Goal: Register for event/course

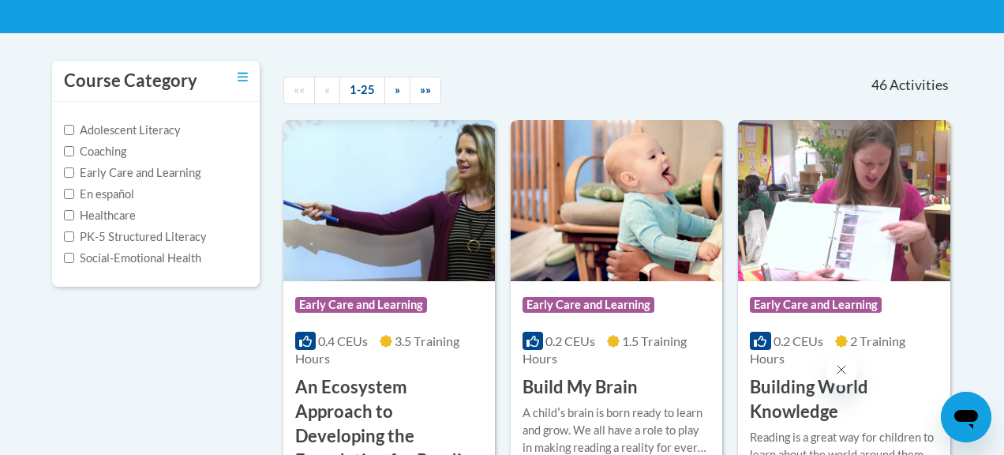
scroll to position [298, 0]
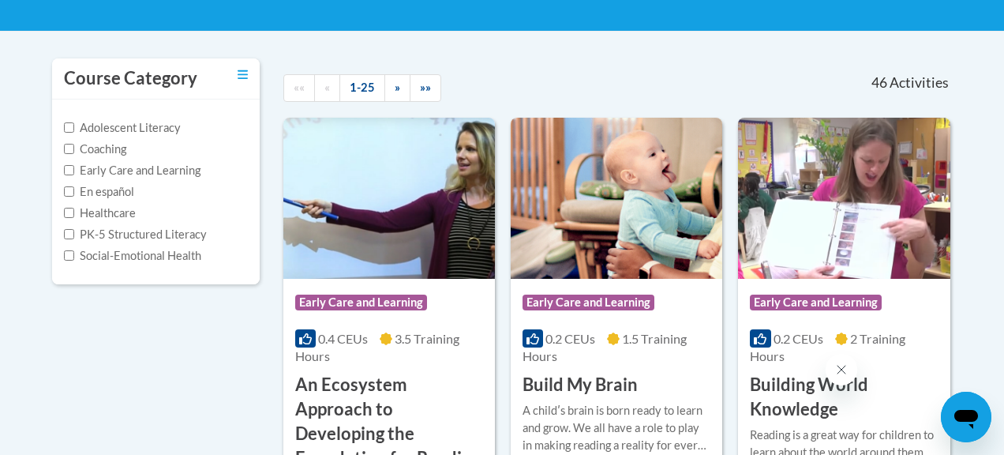
click at [118, 232] on label "PK-5 Structured Literacy" at bounding box center [135, 234] width 143 height 17
click at [74, 232] on input "PK-5 Structured Literacy" at bounding box center [69, 234] width 10 height 10
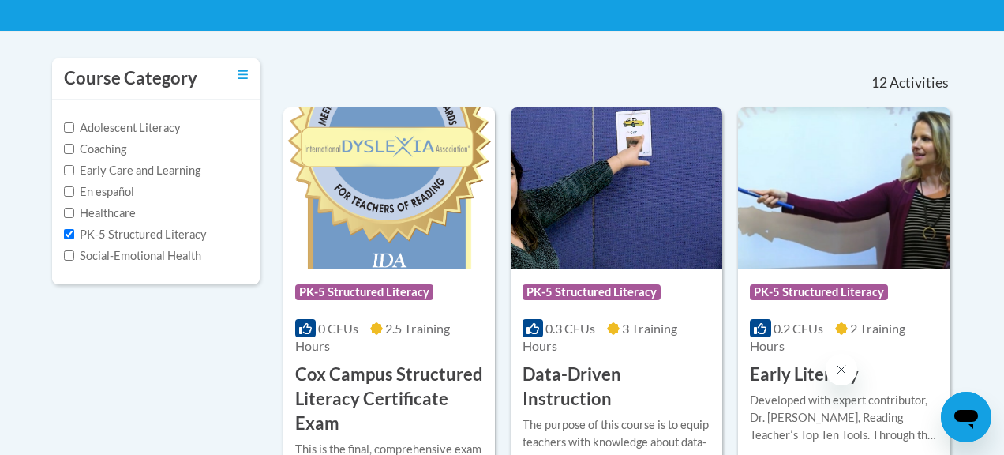
click at [118, 232] on label "PK-5 Structured Literacy" at bounding box center [135, 234] width 143 height 17
click at [74, 232] on input "PK-5 Structured Literacy" at bounding box center [69, 234] width 10 height 10
checkbox input "false"
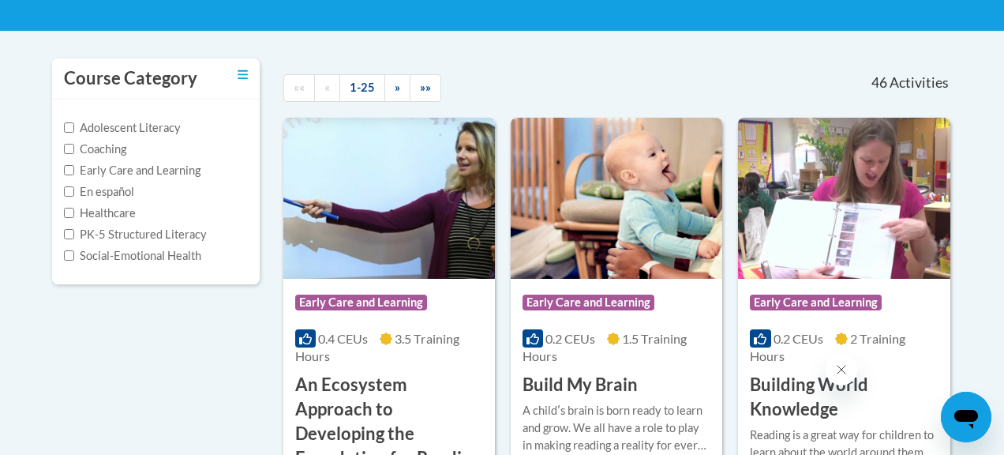
click at [122, 128] on label "Adolescent Literacy" at bounding box center [122, 127] width 117 height 17
click at [74, 128] on input "Adolescent Literacy" at bounding box center [69, 127] width 10 height 10
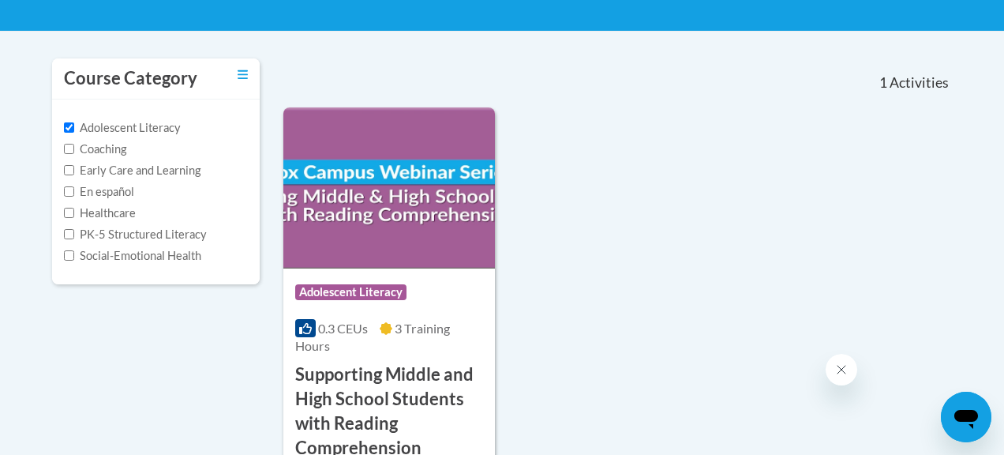
click at [122, 128] on label "Adolescent Literacy" at bounding box center [122, 127] width 117 height 17
click at [74, 128] on input "Adolescent Literacy" at bounding box center [69, 127] width 10 height 10
checkbox input "false"
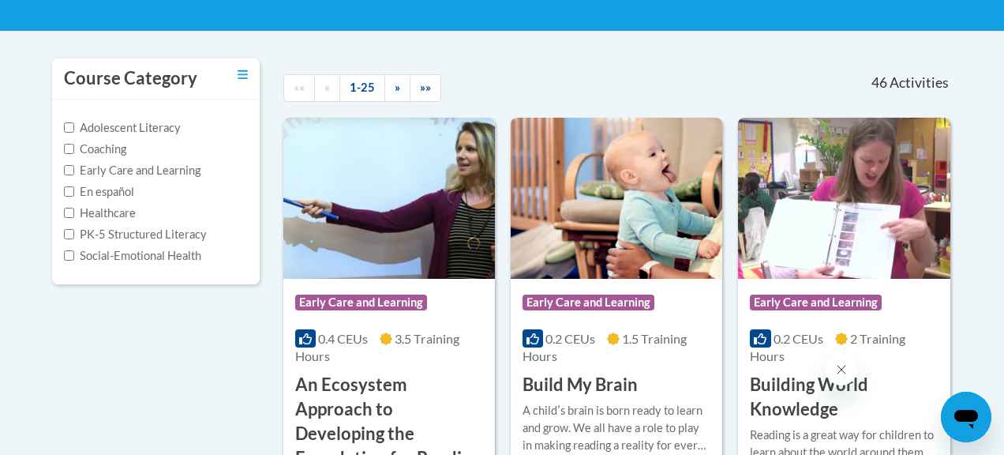
click at [122, 152] on label "Coaching" at bounding box center [95, 149] width 62 height 17
click at [74, 152] on input "Coaching" at bounding box center [69, 149] width 10 height 10
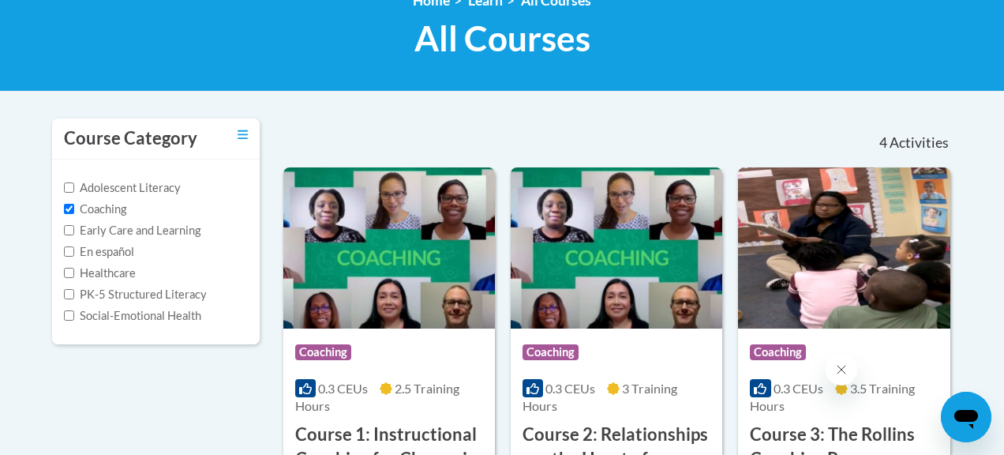
scroll to position [164, 0]
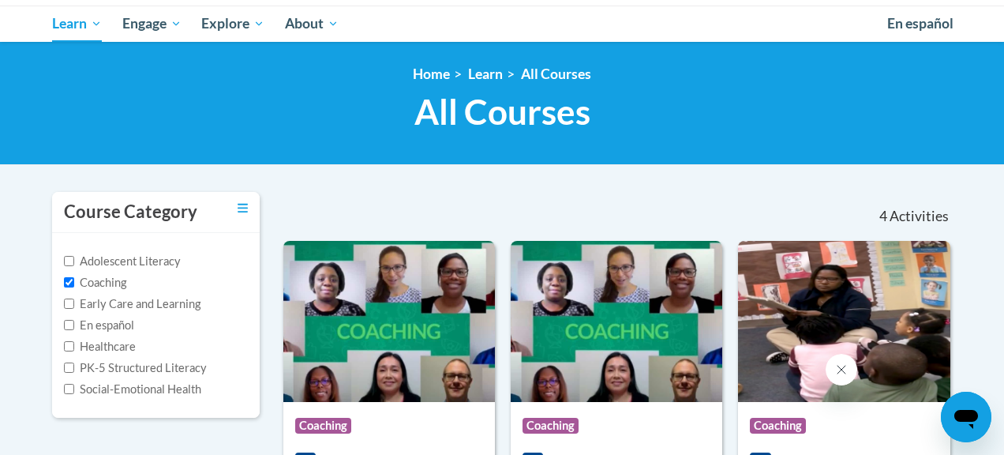
click at [118, 287] on label "Coaching" at bounding box center [95, 282] width 62 height 17
click at [74, 287] on input "Coaching" at bounding box center [69, 282] width 10 height 10
checkbox input "false"
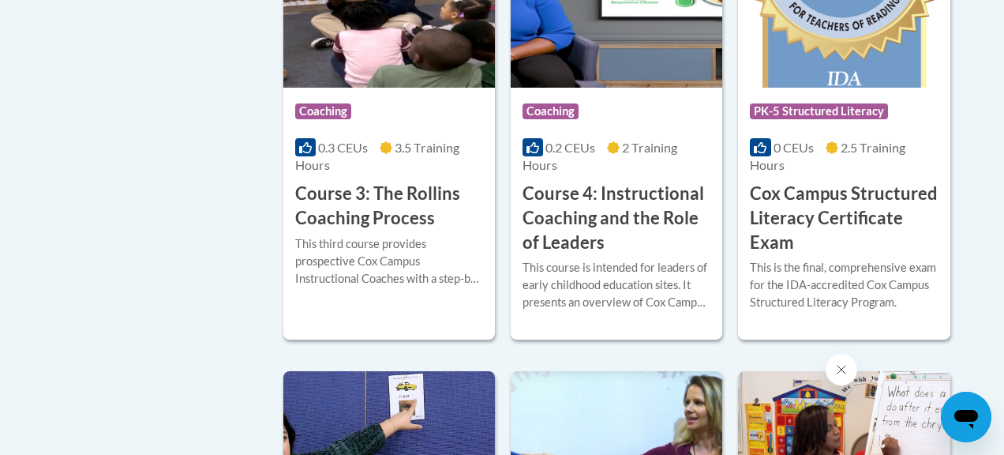
scroll to position [1457, 0]
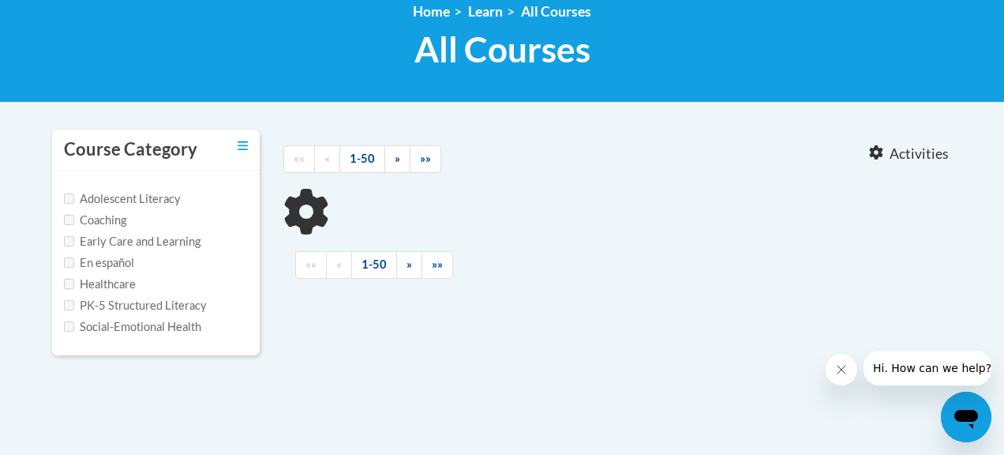
scroll to position [231, 0]
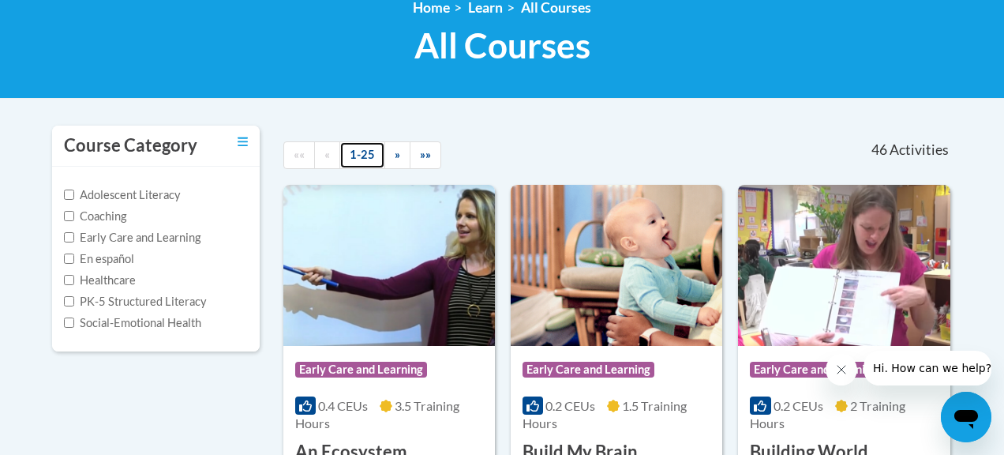
click at [360, 157] on link "1-25" at bounding box center [363, 155] width 46 height 28
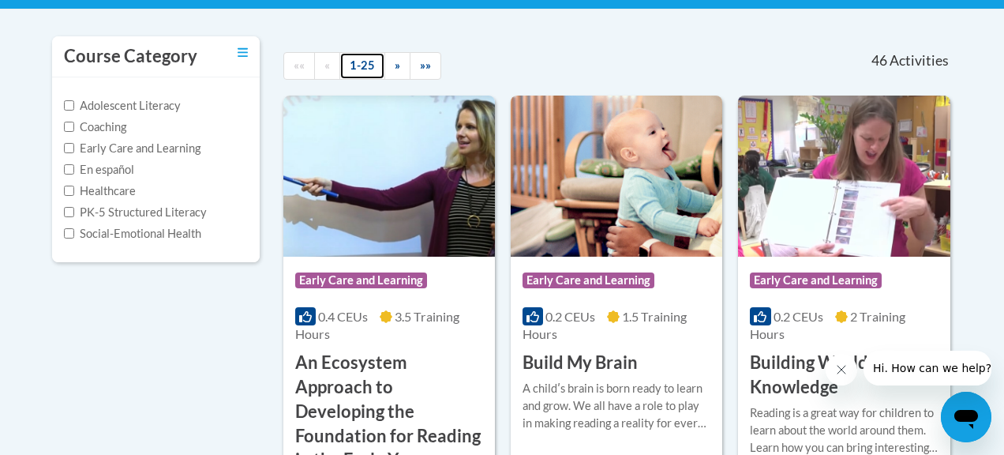
scroll to position [339, 0]
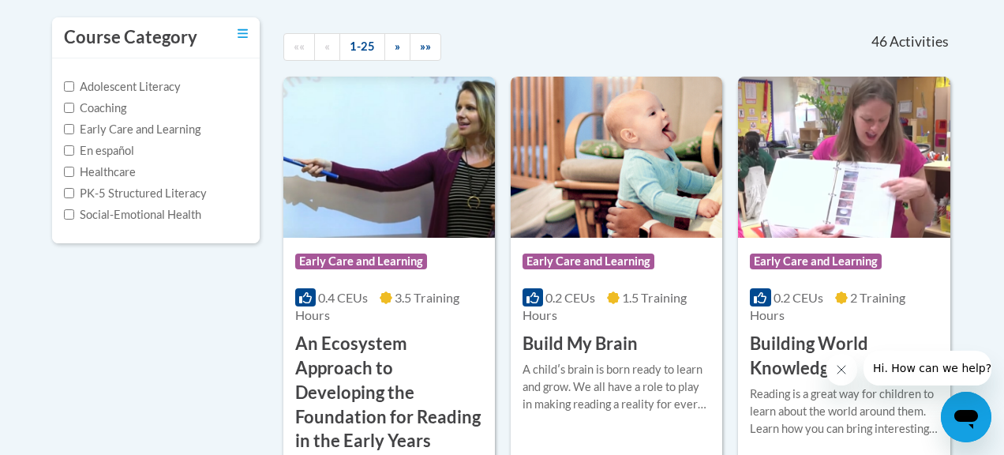
click at [152, 88] on label "Adolescent Literacy" at bounding box center [122, 86] width 117 height 17
click at [74, 88] on input "Adolescent Literacy" at bounding box center [69, 86] width 10 height 10
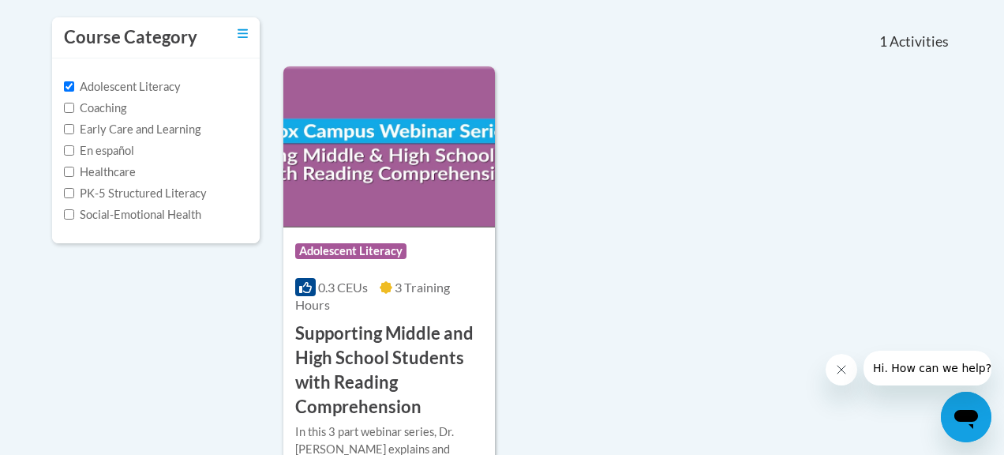
click at [152, 88] on label "Adolescent Literacy" at bounding box center [122, 86] width 117 height 17
click at [74, 88] on input "Adolescent Literacy" at bounding box center [69, 86] width 10 height 10
checkbox input "false"
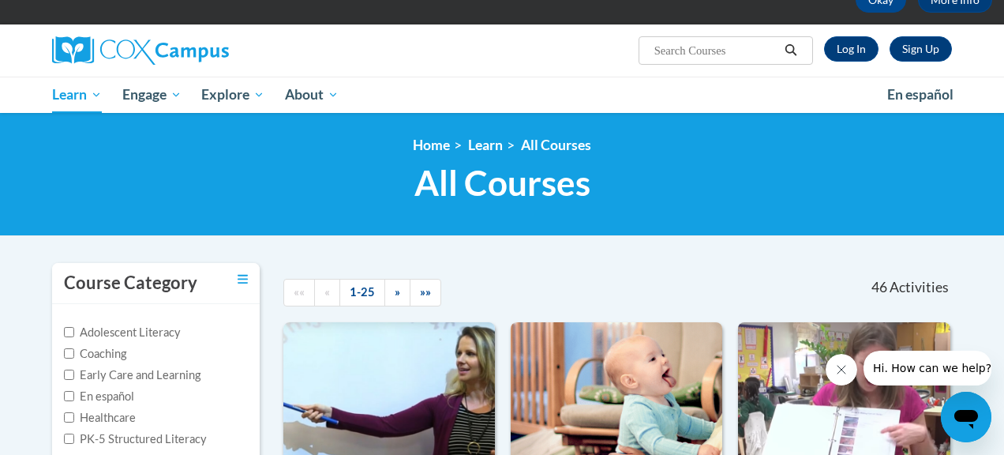
scroll to position [92, 0]
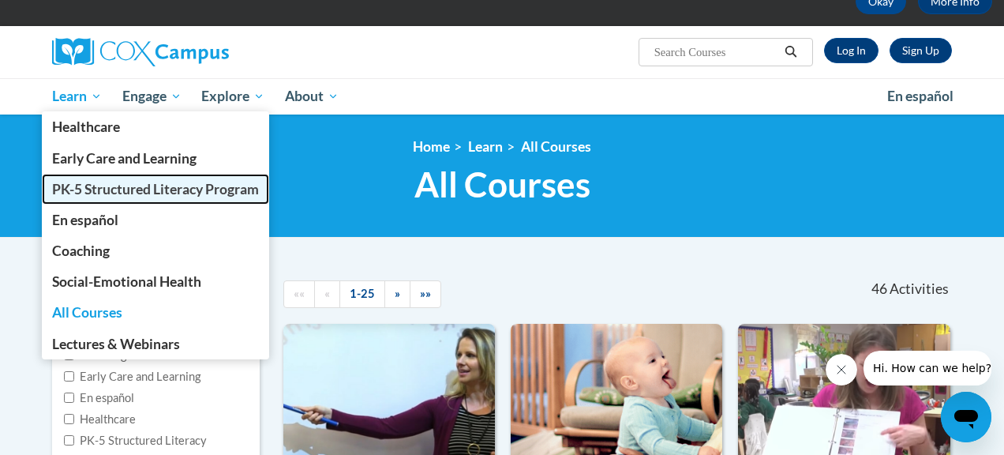
click at [119, 193] on span "PK-5 Structured Literacy Program" at bounding box center [155, 189] width 207 height 17
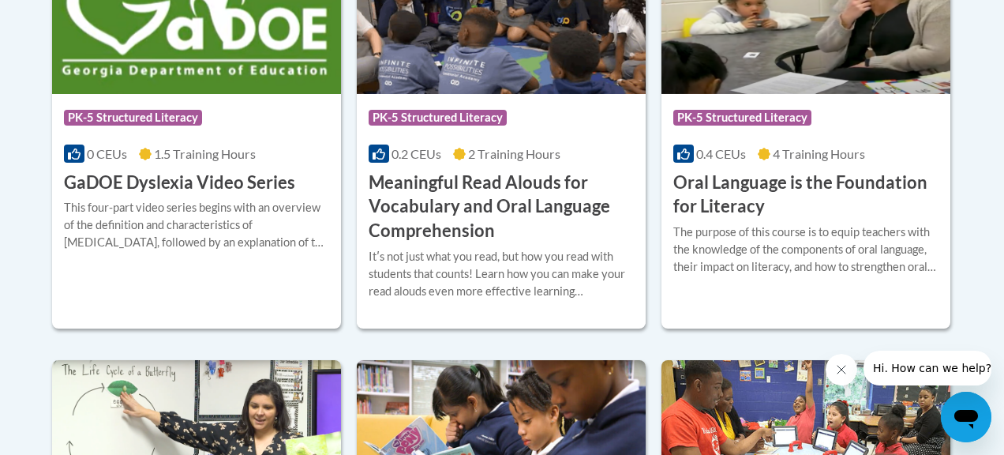
scroll to position [1207, 0]
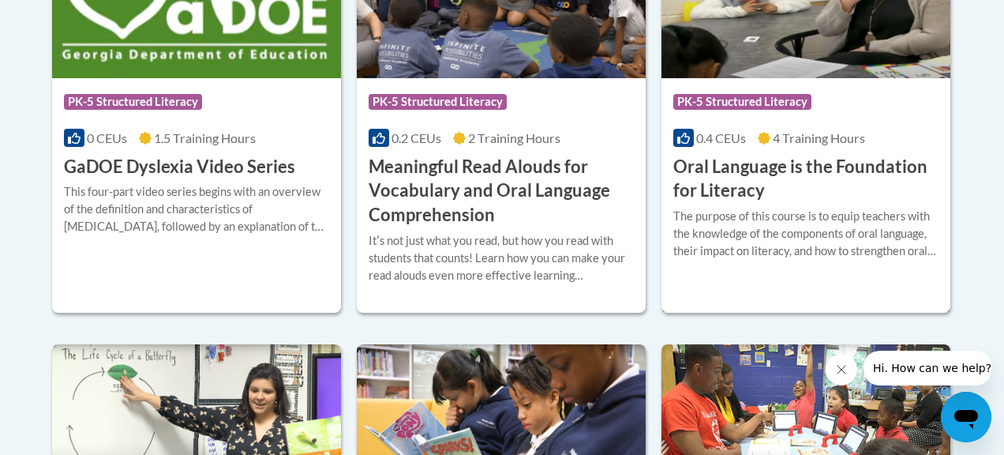
click at [754, 190] on h3 "Oral Language is the Foundation for Literacy" at bounding box center [806, 179] width 265 height 49
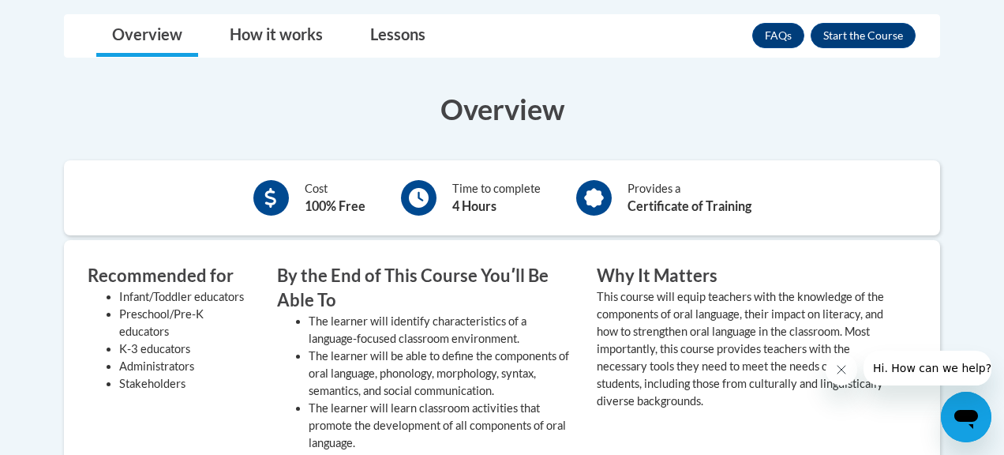
scroll to position [480, 0]
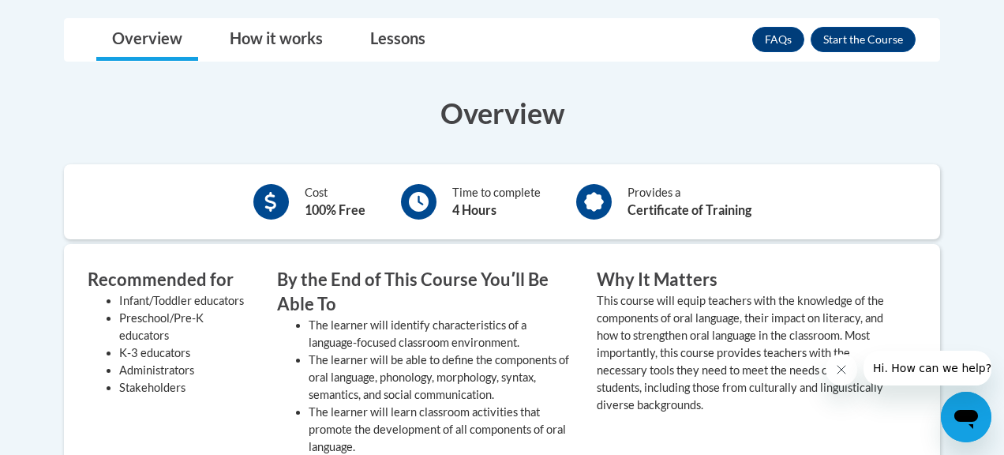
click at [843, 372] on icon "Close message from company" at bounding box center [841, 369] width 13 height 13
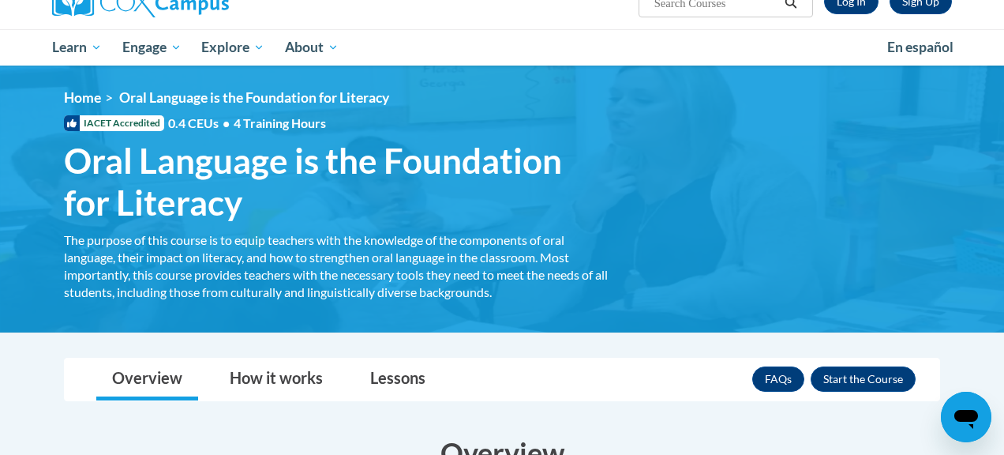
scroll to position [133, 0]
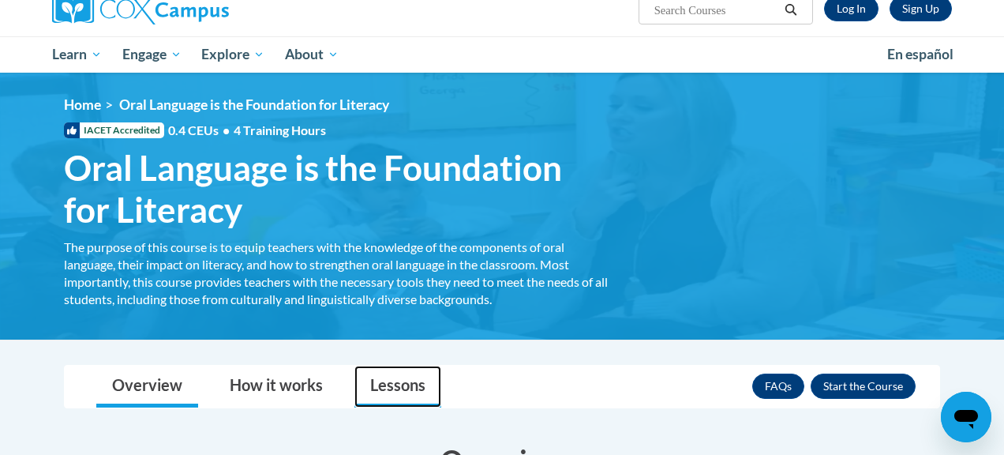
click at [411, 381] on link "Lessons" at bounding box center [398, 387] width 87 height 42
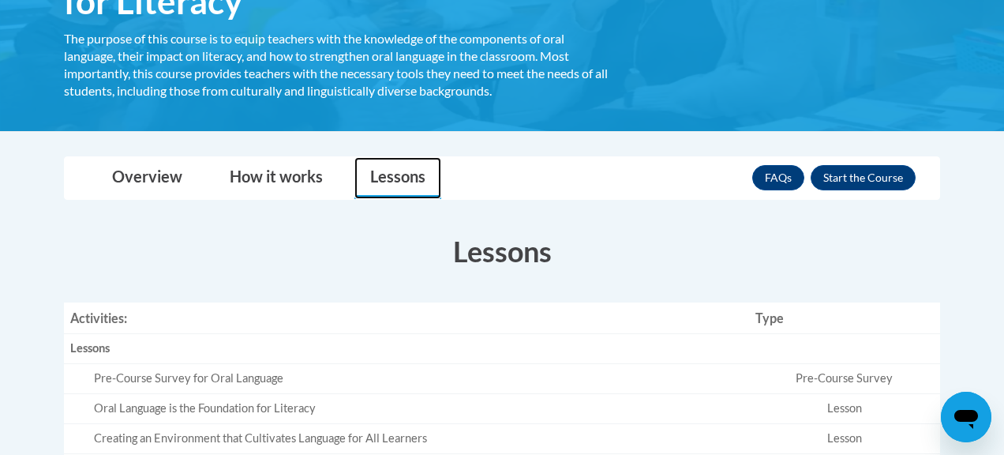
scroll to position [341, 0]
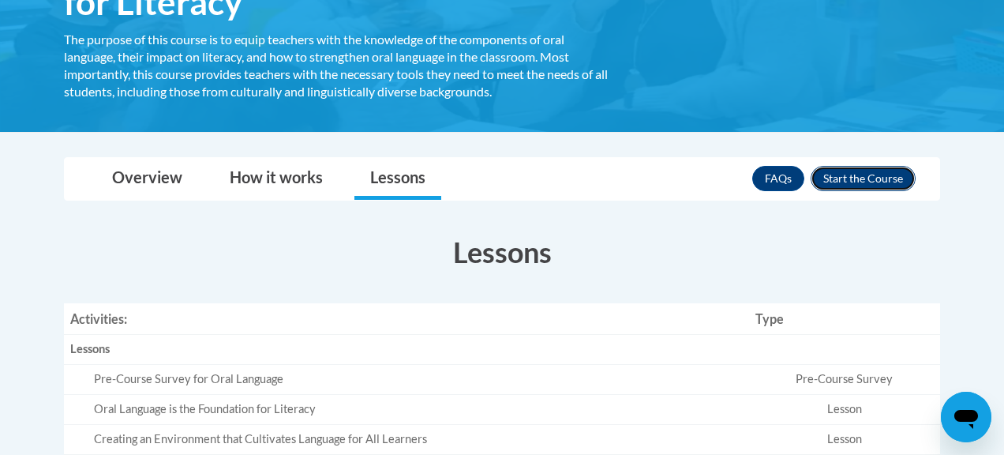
click at [853, 184] on button "Enroll" at bounding box center [863, 178] width 105 height 25
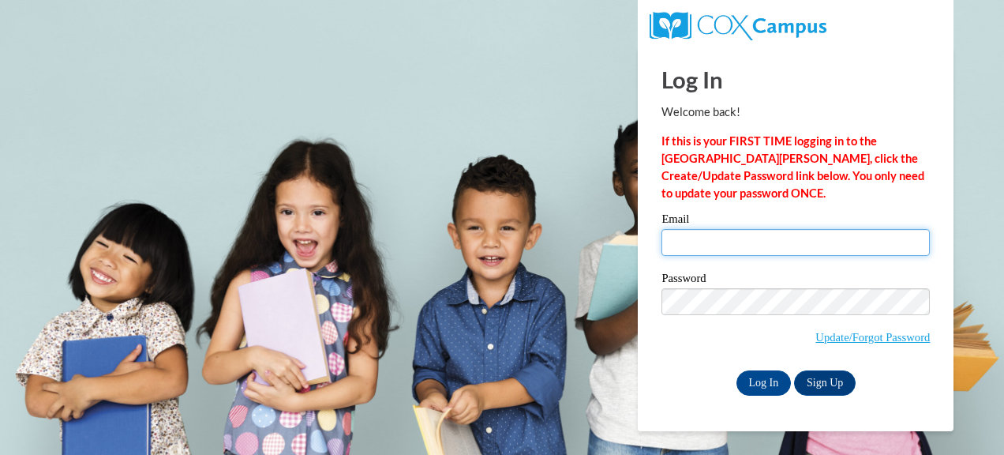
click at [775, 255] on input "Email" at bounding box center [796, 242] width 268 height 27
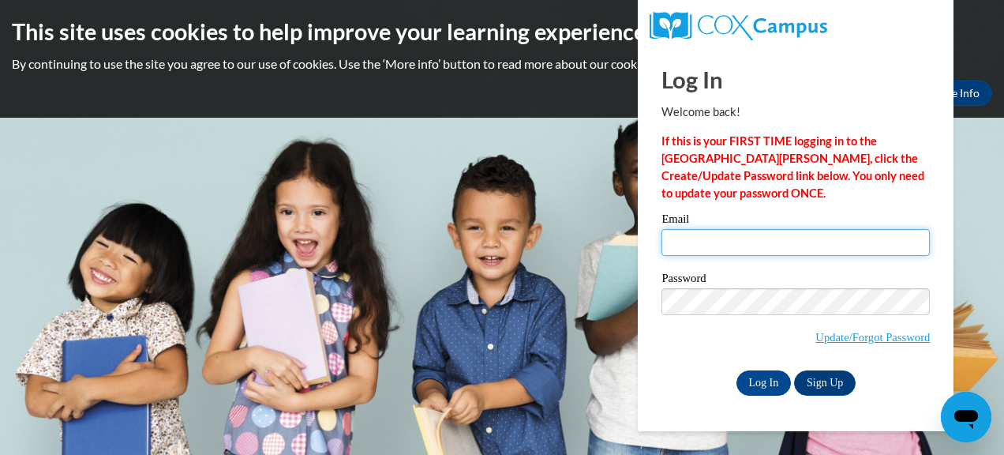
type input "[EMAIL_ADDRESS][DOMAIN_NAME]"
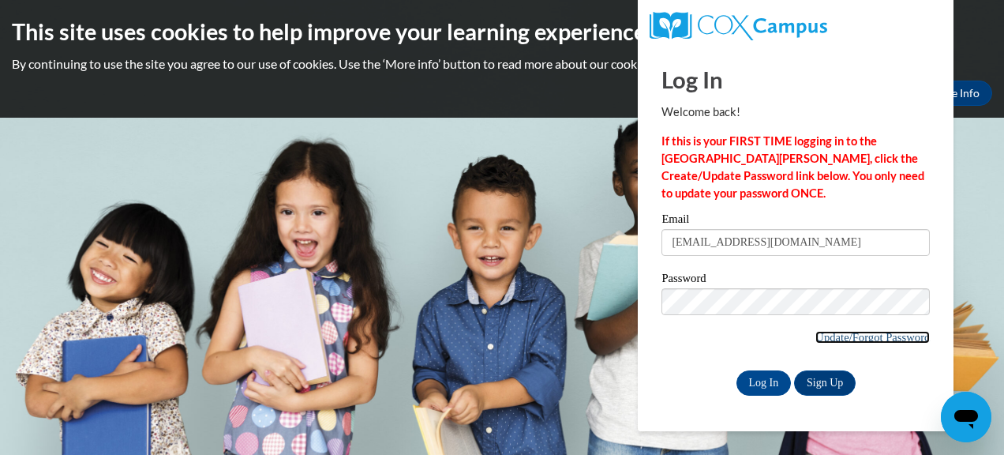
click at [846, 339] on link "Update/Forgot Password" at bounding box center [873, 337] width 115 height 13
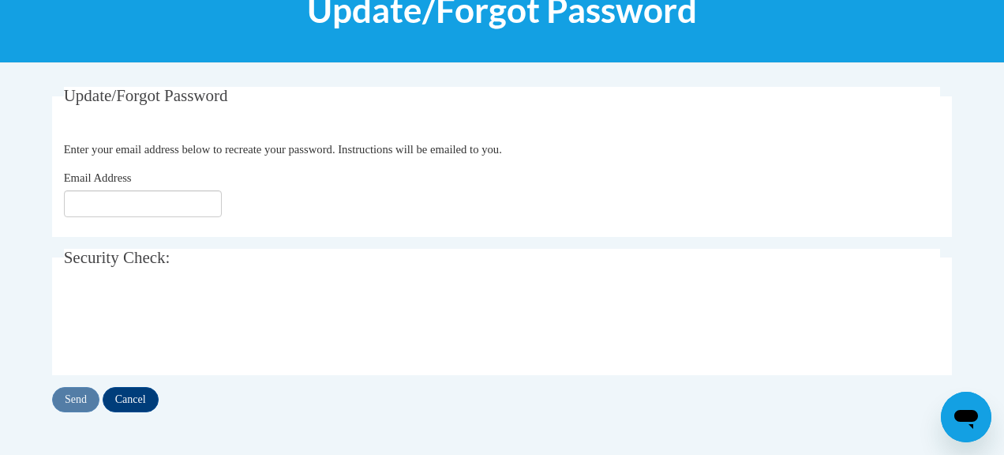
scroll to position [231, 0]
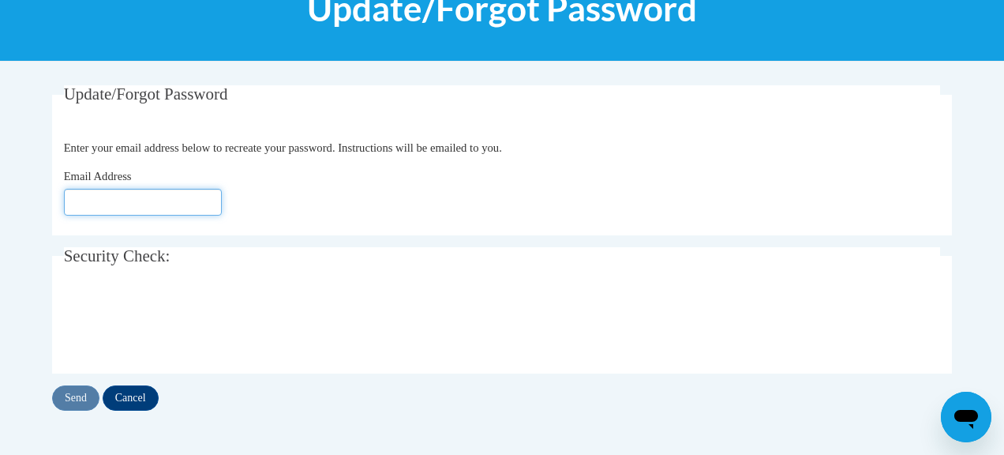
click at [103, 204] on input "Email Address" at bounding box center [143, 202] width 158 height 27
type input "jlcarter329@gmail.com"
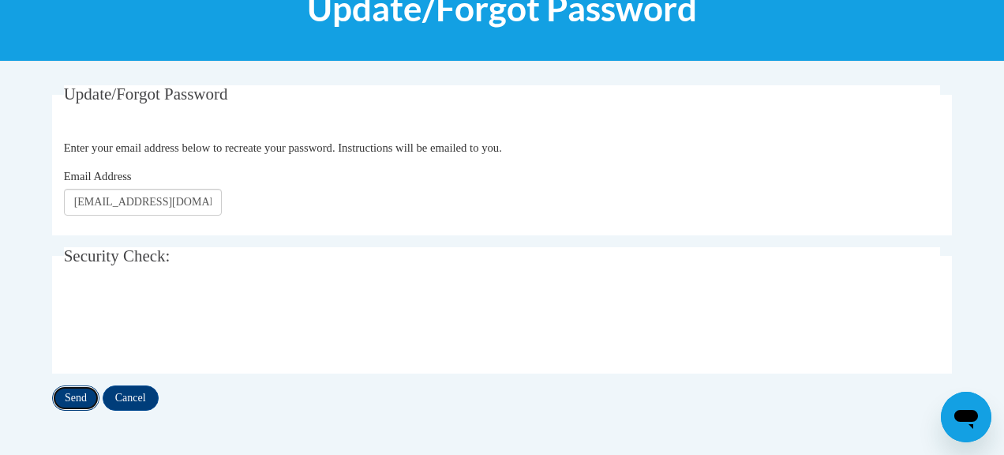
click at [66, 394] on input "Send" at bounding box center [75, 397] width 47 height 25
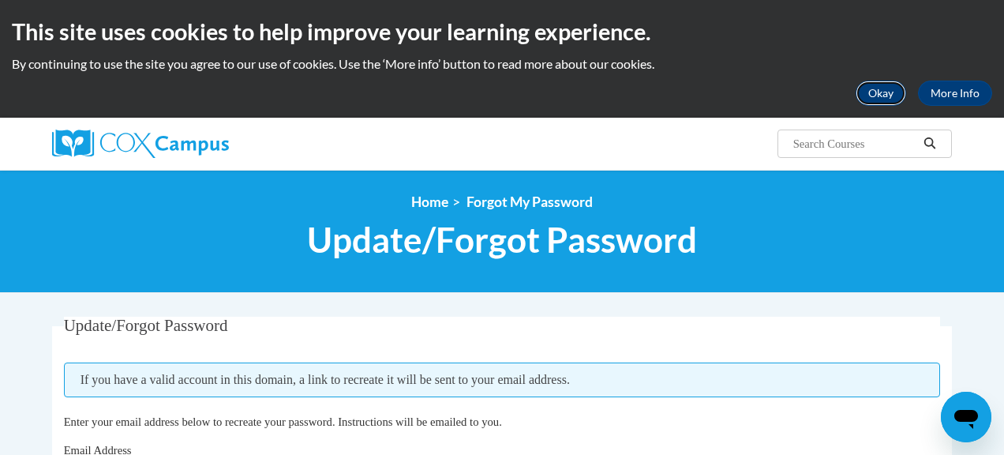
click at [877, 92] on button "Okay" at bounding box center [881, 93] width 51 height 25
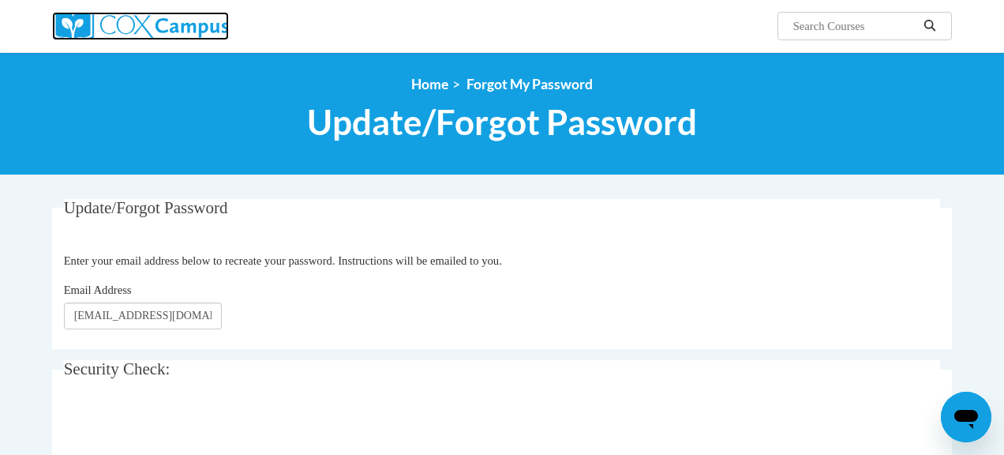
click at [178, 32] on img at bounding box center [140, 26] width 177 height 28
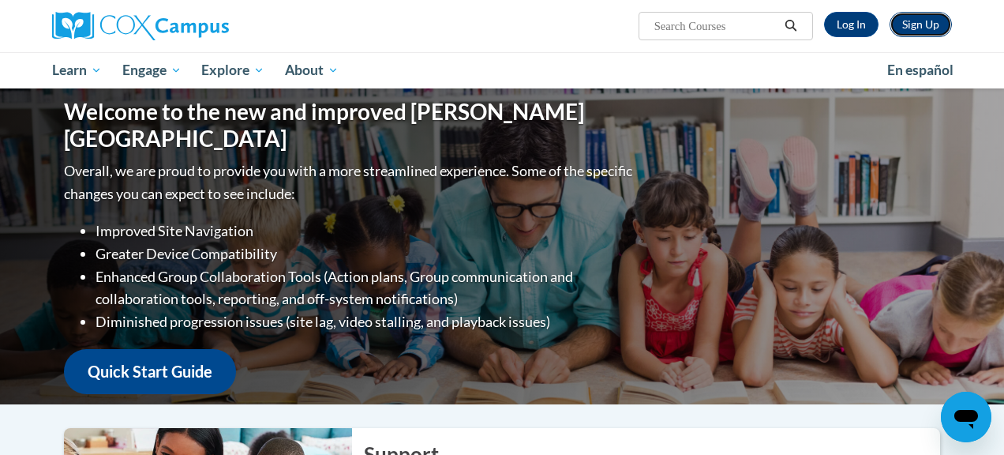
click at [921, 28] on link "Sign Up" at bounding box center [921, 24] width 62 height 25
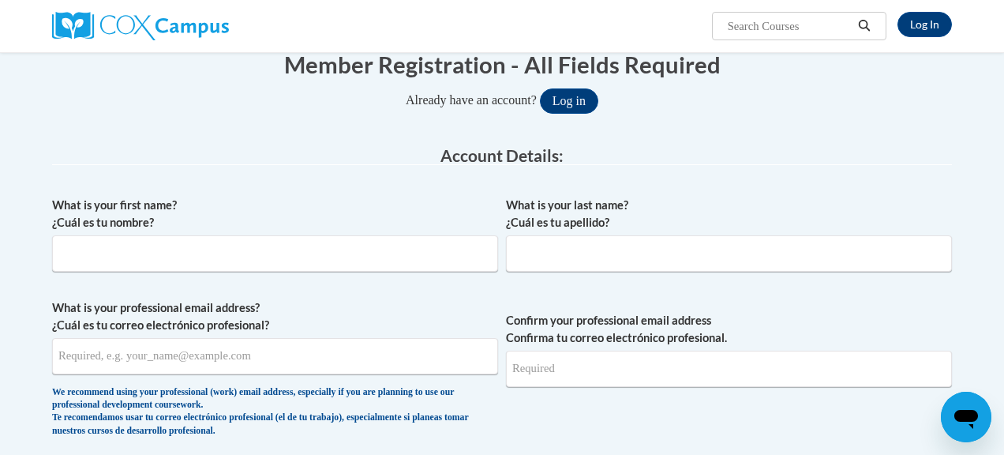
scroll to position [175, 0]
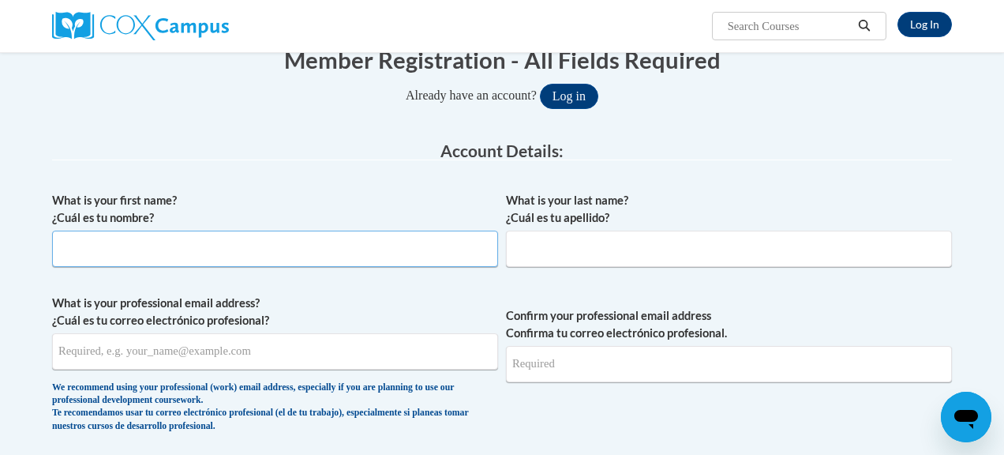
click at [392, 250] on input "What is your first name? ¿Cuál es tu nombre?" at bounding box center [275, 249] width 446 height 36
type input "Jessica"
type input "Carter"
type input "jlcarter329@gmail.com"
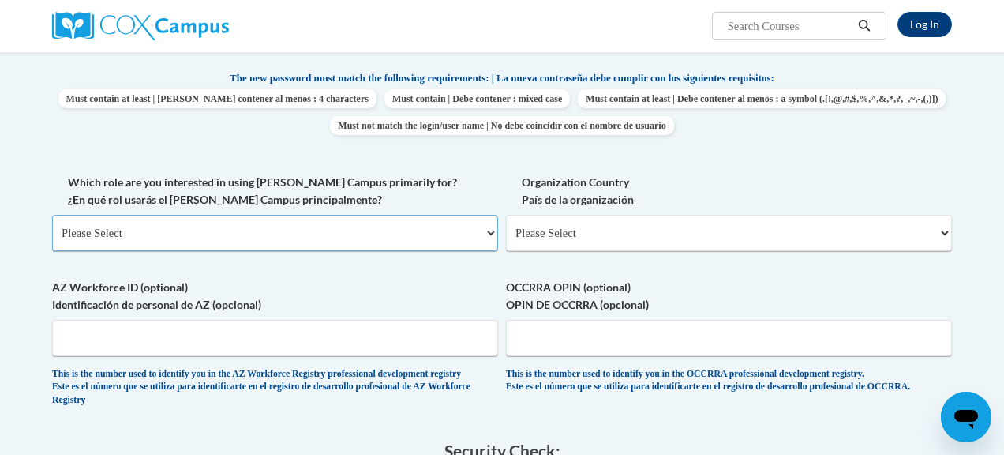
scroll to position [689, 0]
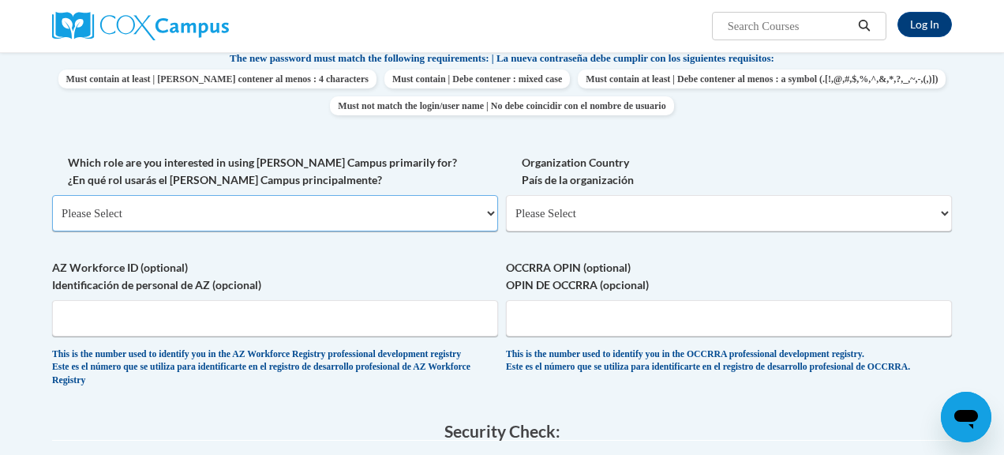
click at [311, 208] on select "Please Select College/University | Colegio/Universidad Community/Nonprofit Part…" at bounding box center [275, 213] width 446 height 36
select select "fbf2d438-af2f-41f8-98f1-81c410e29de3"
click at [52, 195] on select "Please Select College/University | Colegio/Universidad Community/Nonprofit Part…" at bounding box center [275, 213] width 446 height 36
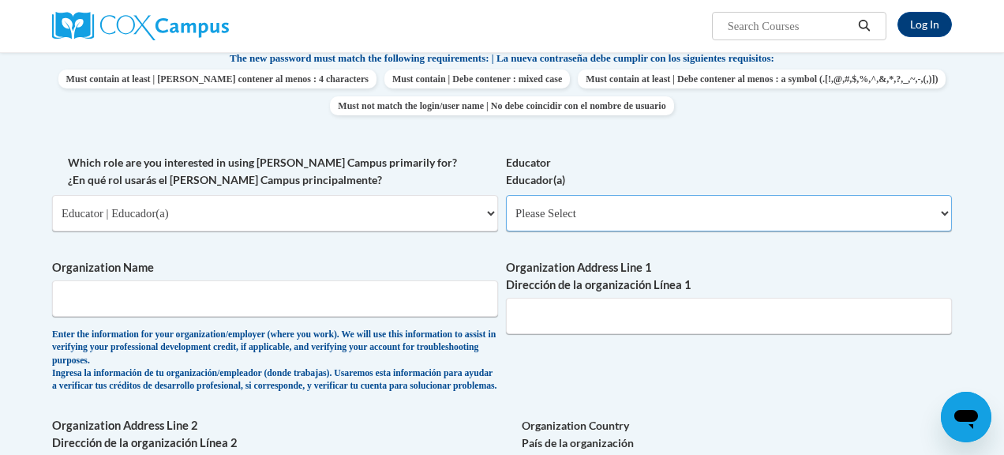
click at [569, 208] on select "Please Select Early Learning/Daycare Teacher/Family Home Care Provider | Maestr…" at bounding box center [729, 213] width 446 height 36
select select "8e40623d-54d0-45cd-9f92-5df65cd3f8cf"
click at [506, 195] on select "Please Select Early Learning/Daycare Teacher/Family Home Care Provider | Maestr…" at bounding box center [729, 213] width 446 height 36
click at [370, 303] on input "Organization Name" at bounding box center [275, 298] width 446 height 36
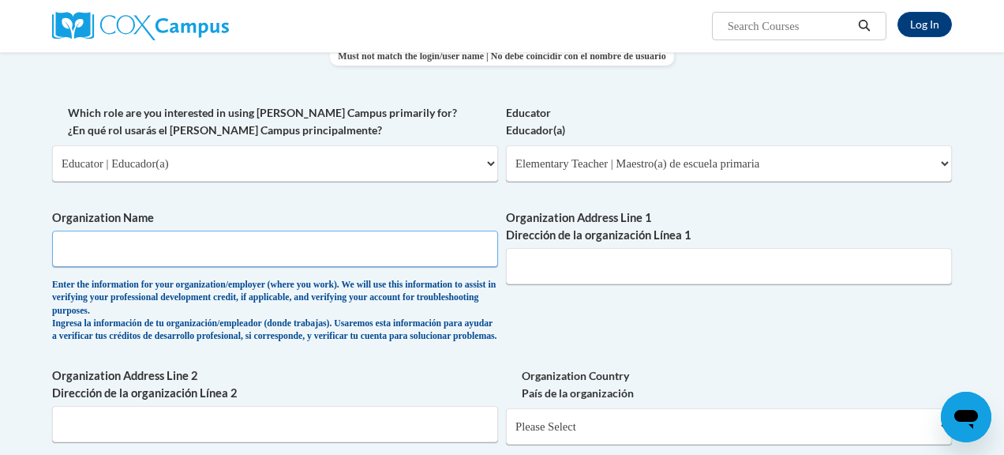
scroll to position [741, 0]
type input "Franklin Forest Elementary School"
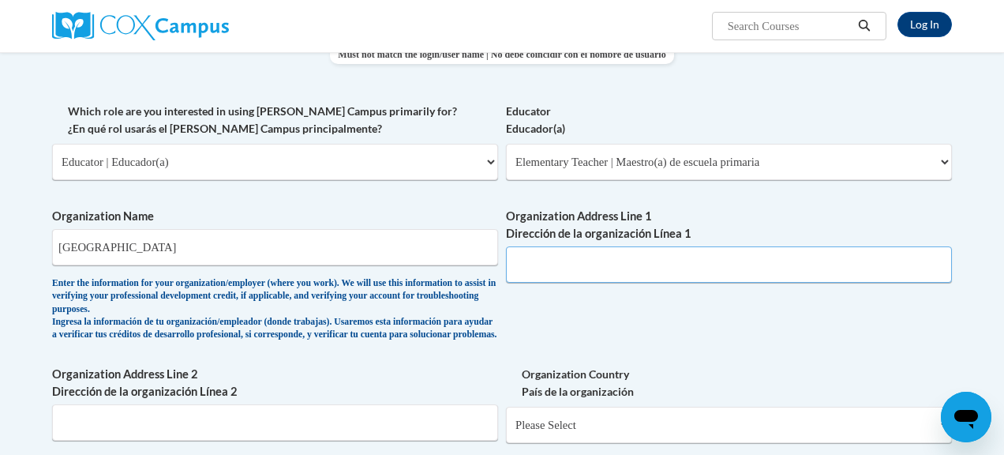
click at [606, 270] on input "Organization Address Line 1 Dirección de la organización Línea 1" at bounding box center [729, 264] width 446 height 36
type input "1 Scholar Lane"
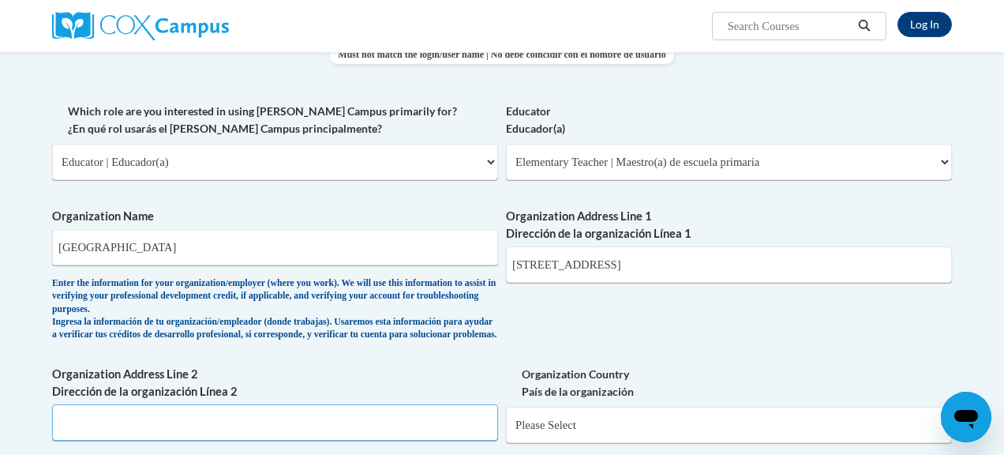
click at [438, 423] on input "Organization Address Line 2 Dirección de la organización Línea 2" at bounding box center [275, 422] width 446 height 36
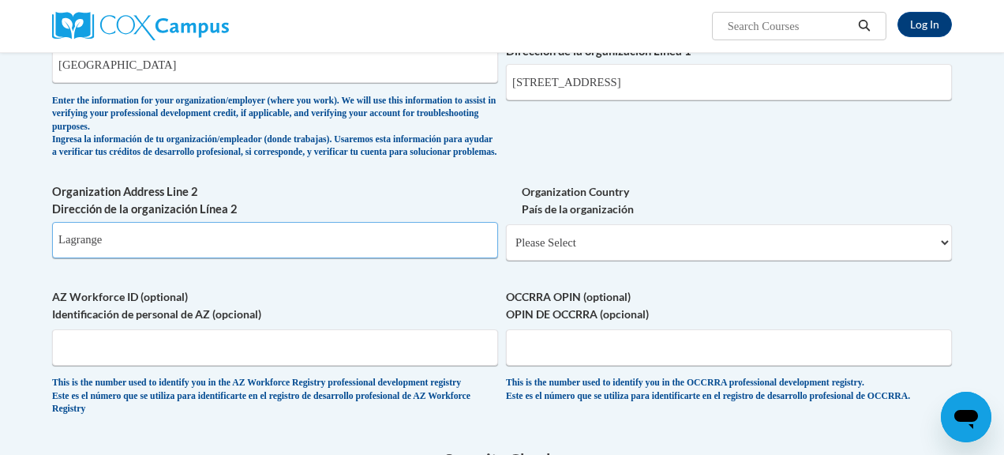
scroll to position [928, 0]
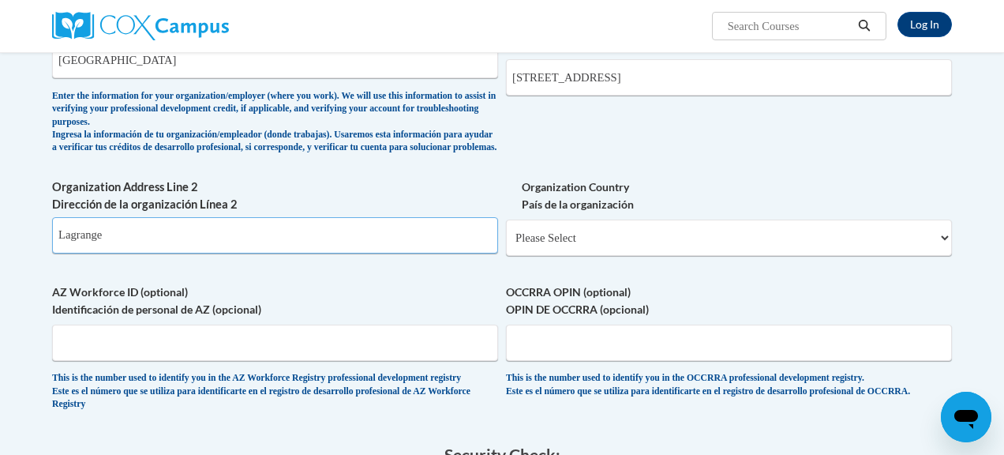
type input "Lagrange"
click at [630, 243] on select "Please Select United States | Estados Unidos Outside of the United States | Fue…" at bounding box center [729, 238] width 446 height 36
select select "ad49bcad-a171-4b2e-b99c-48b446064914"
click at [506, 231] on select "Please Select United States | Estados Unidos Outside of the United States | Fue…" at bounding box center [729, 238] width 446 height 36
select select
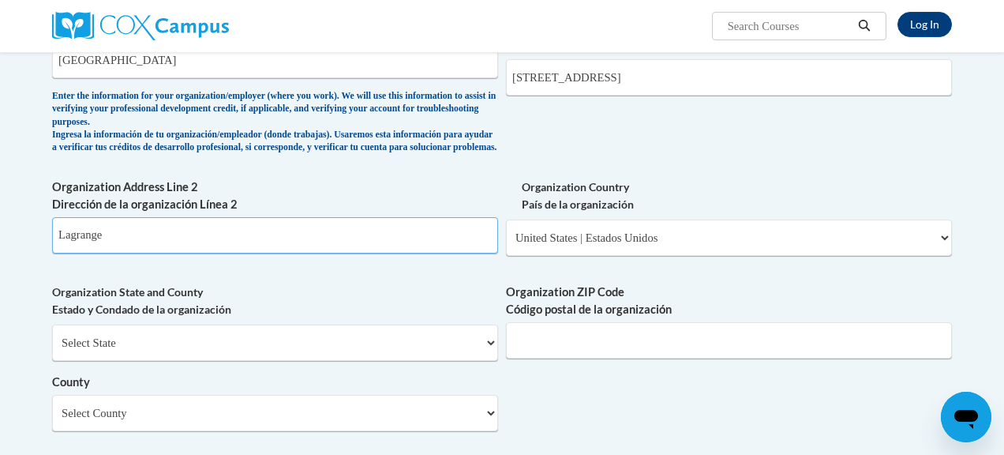
click at [403, 244] on input "Lagrange" at bounding box center [275, 235] width 446 height 36
type input "Lagrange, Georgia"
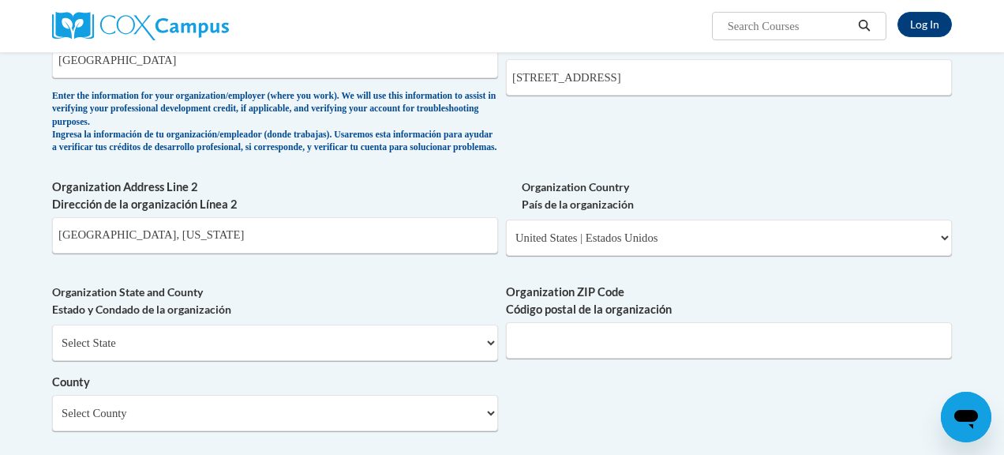
click at [407, 298] on label "Organization State and County Estado y Condado de la organización" at bounding box center [275, 300] width 446 height 35
drag, startPoint x: 231, startPoint y: 243, endPoint x: 0, endPoint y: 243, distance: 230.6
click at [0, 243] on body "Log In Search Search... Create an Account Reading belongs to all of us - join o…" at bounding box center [502, 202] width 1004 height 2260
click at [141, 358] on select "Select State Alabama Alaska Arizona Arkansas California Colorado Connecticut De…" at bounding box center [275, 343] width 446 height 36
select select "Georgia"
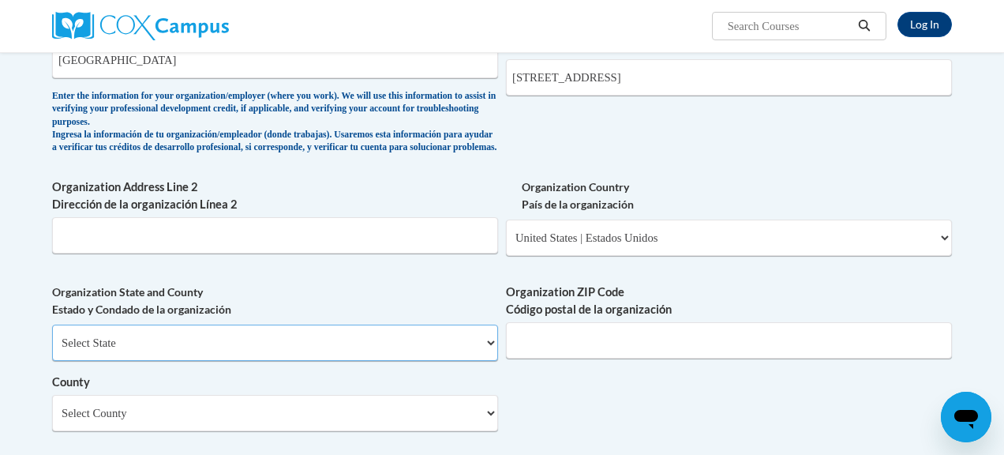
click at [52, 336] on select "Select State Alabama Alaska Arizona Arkansas California Colorado Connecticut De…" at bounding box center [275, 343] width 446 height 36
click at [518, 357] on input "Organization ZIP Code Código postal de la organización" at bounding box center [729, 340] width 446 height 36
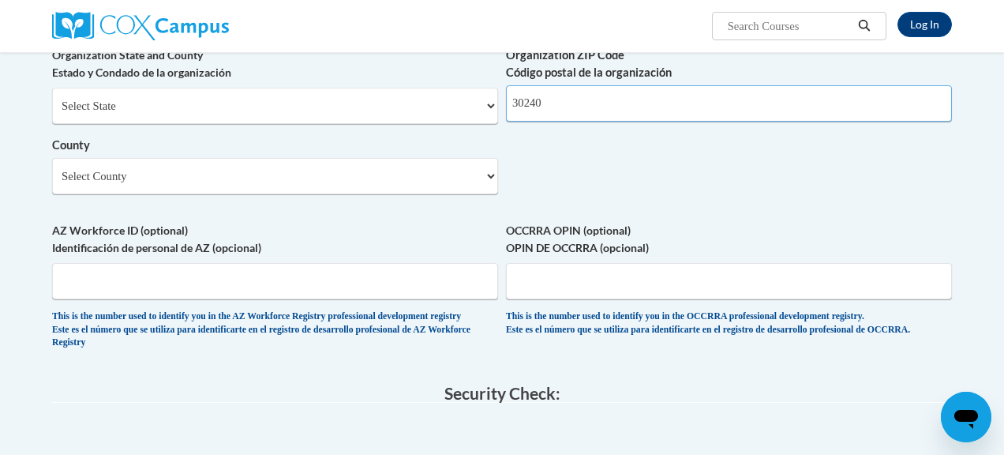
scroll to position [1167, 0]
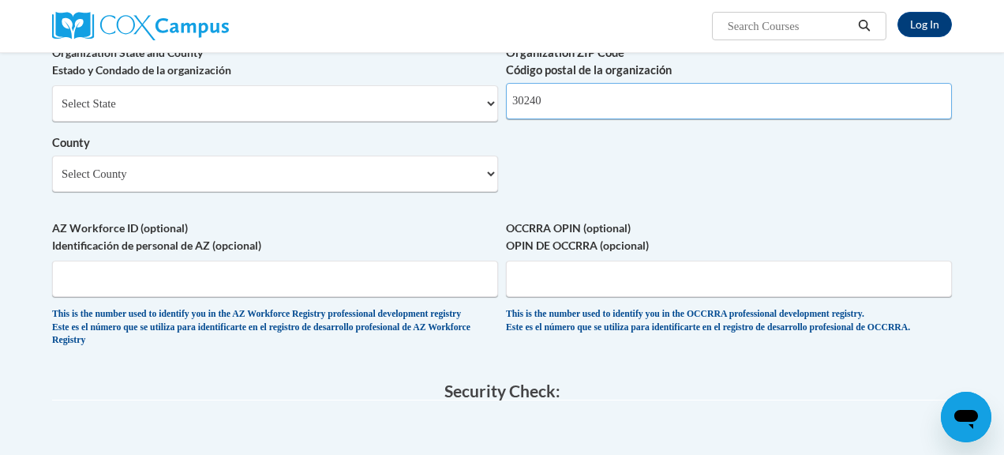
type input "30240"
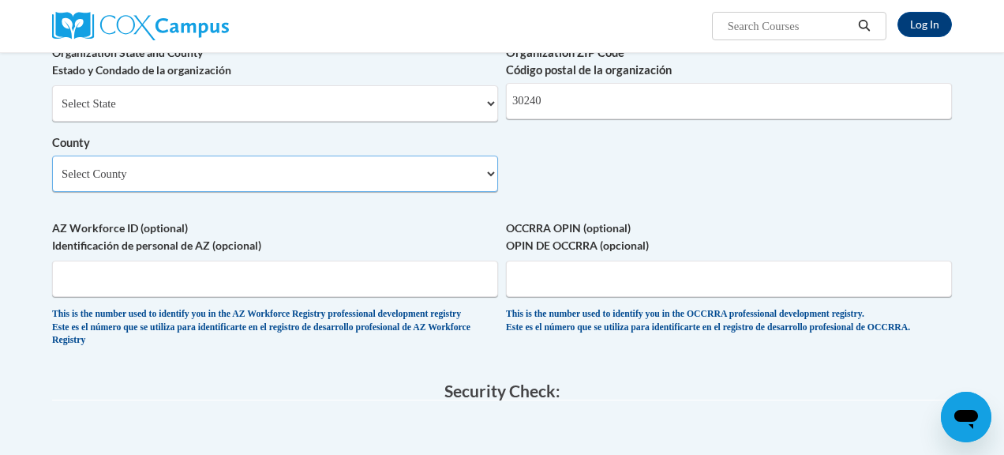
click at [355, 192] on select "Select County Appling Atkinson Bacon Baker Baldwin Banks Barrow Bartow Ben Hill…" at bounding box center [275, 174] width 446 height 36
select select "Troup"
click at [52, 167] on select "Select County Appling Atkinson Bacon Baker Baldwin Banks Barrow Bartow Ben Hill…" at bounding box center [275, 174] width 446 height 36
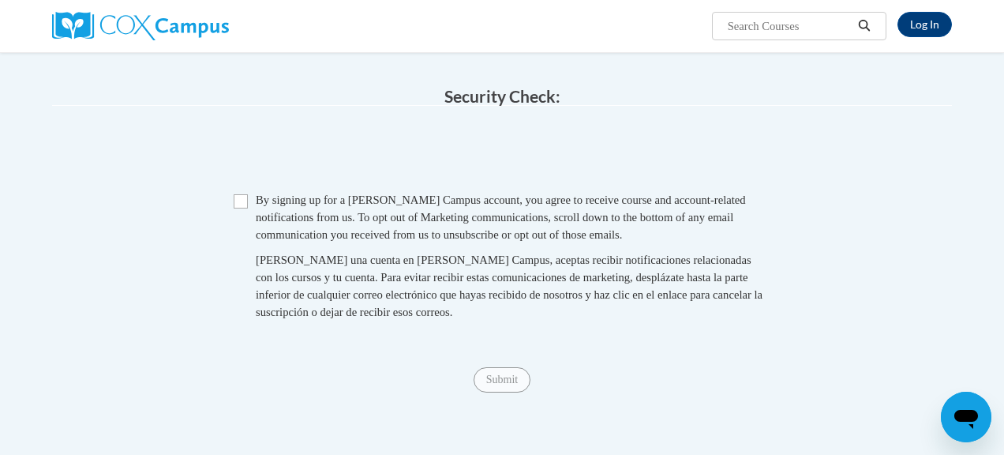
scroll to position [1463, 0]
click at [240, 208] on input "Checkbox" at bounding box center [241, 200] width 14 height 14
checkbox input "true"
click at [485, 392] on input "Submit" at bounding box center [502, 378] width 57 height 25
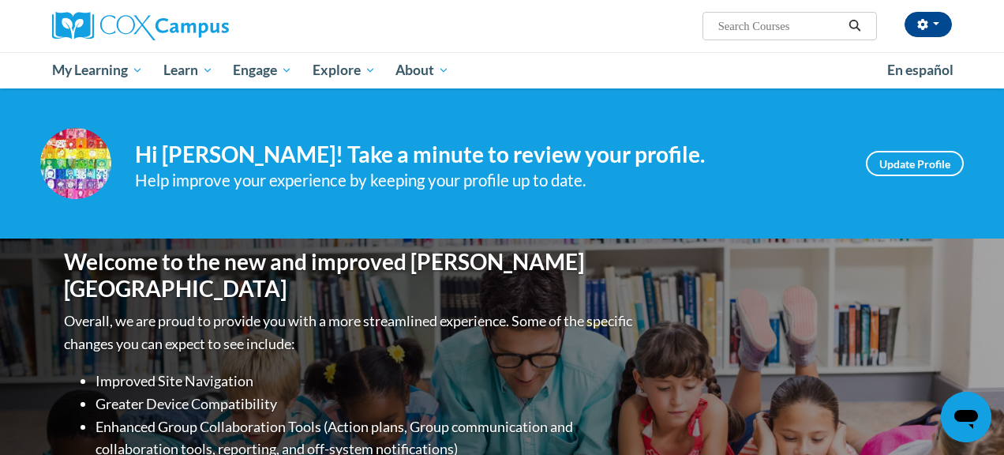
click at [1000, 45] on div "Jessica Carter (Eastern Daylight Time GMT-0400 ) My Profile Inbox My Transcript…" at bounding box center [502, 44] width 1004 height 88
click at [887, 167] on link "Update Profile" at bounding box center [915, 163] width 98 height 25
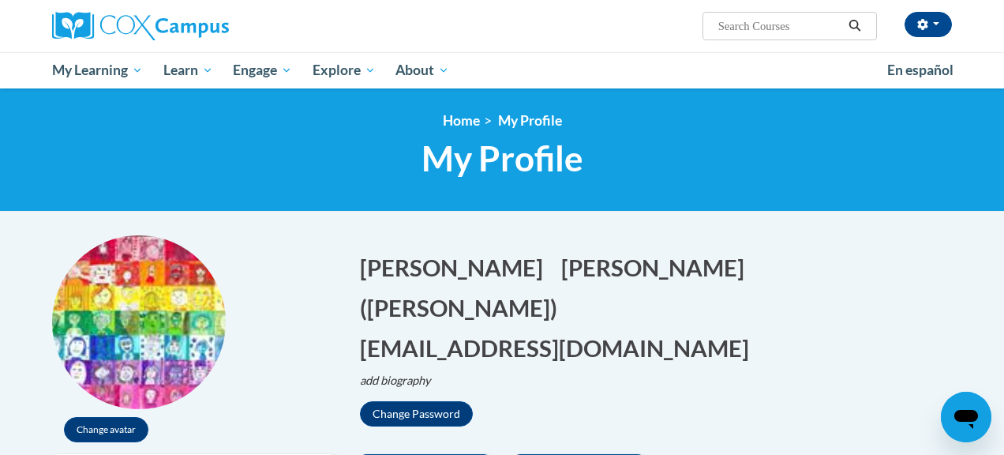
click at [134, 413] on div "Change avatar" at bounding box center [194, 344] width 284 height 219
click at [128, 430] on button "Change avatar" at bounding box center [106, 429] width 84 height 25
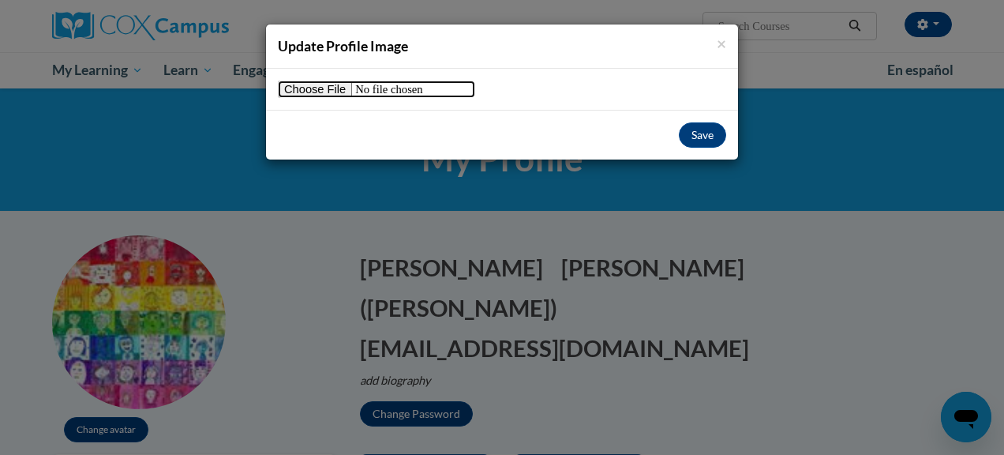
click at [336, 82] on input "file" at bounding box center [376, 89] width 197 height 17
type input "C:\fakepath\FFESSelfPortraits.png"
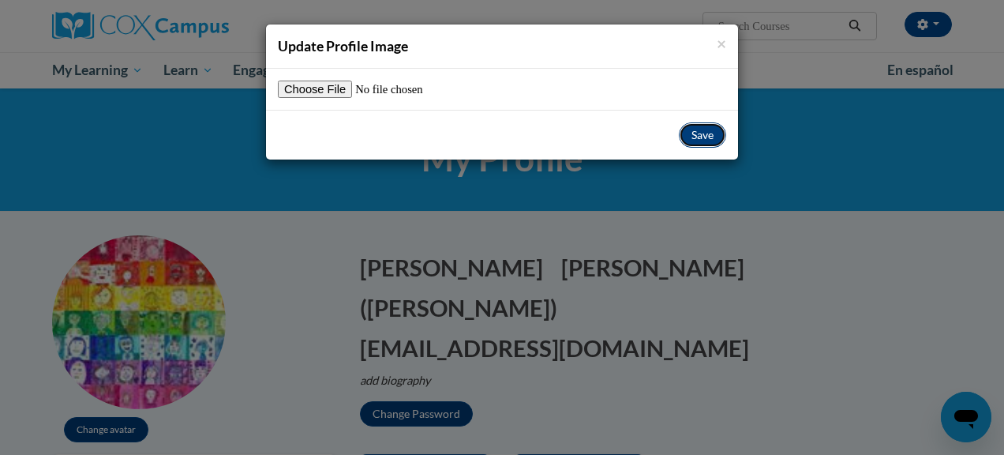
click at [689, 140] on button "Save" at bounding box center [702, 134] width 47 height 25
click at [700, 135] on button "Save" at bounding box center [702, 134] width 47 height 25
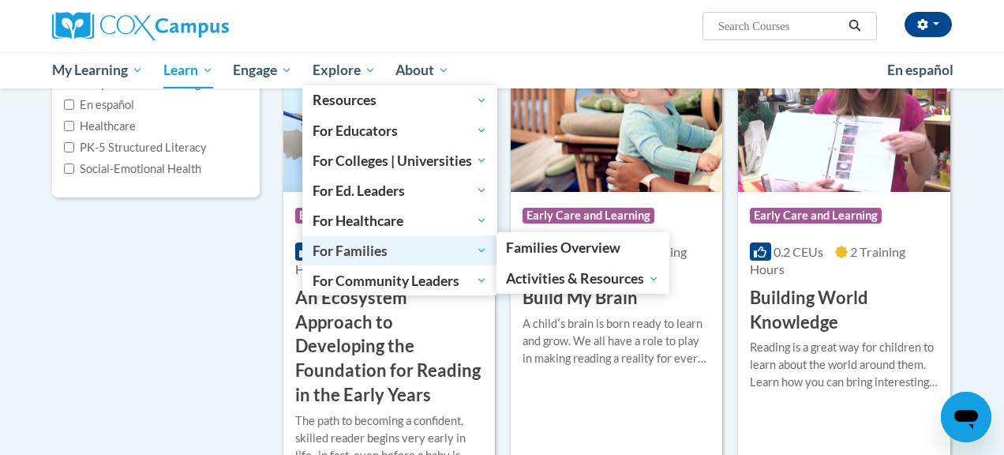
scroll to position [269, 0]
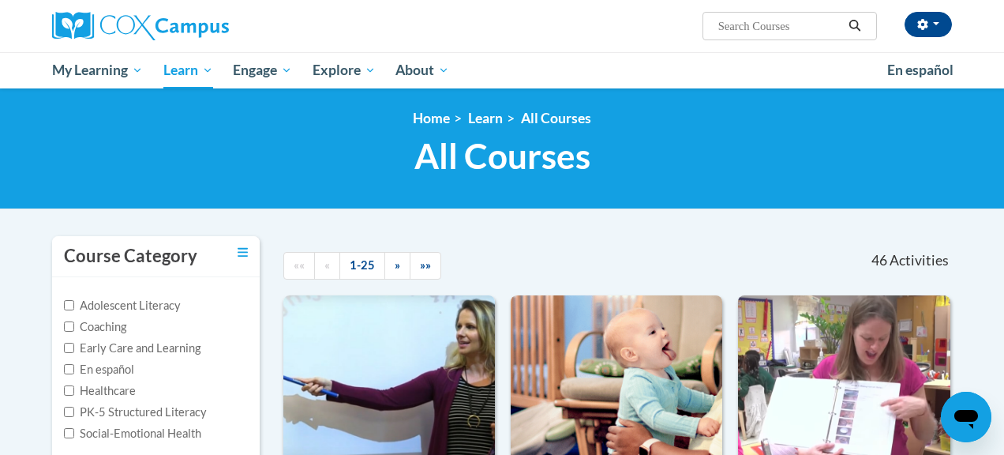
scroll to position [0, 0]
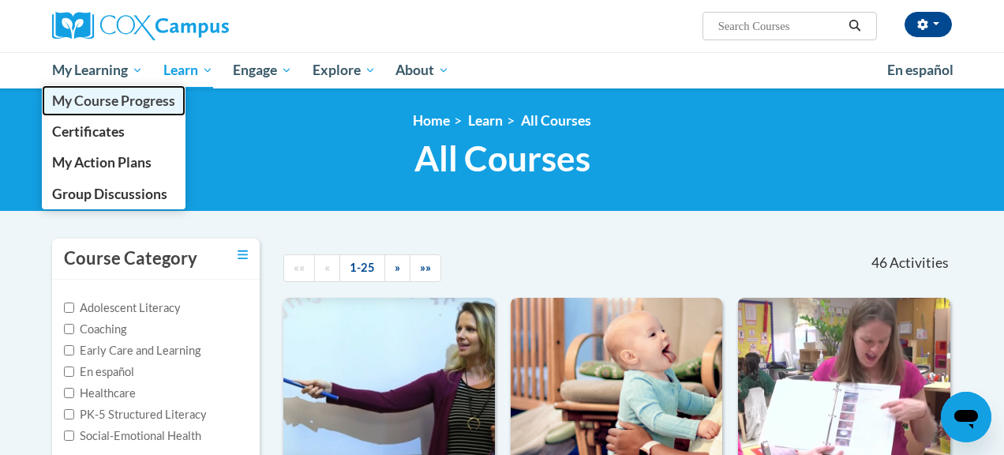
click at [92, 96] on span "My Course Progress" at bounding box center [113, 100] width 123 height 17
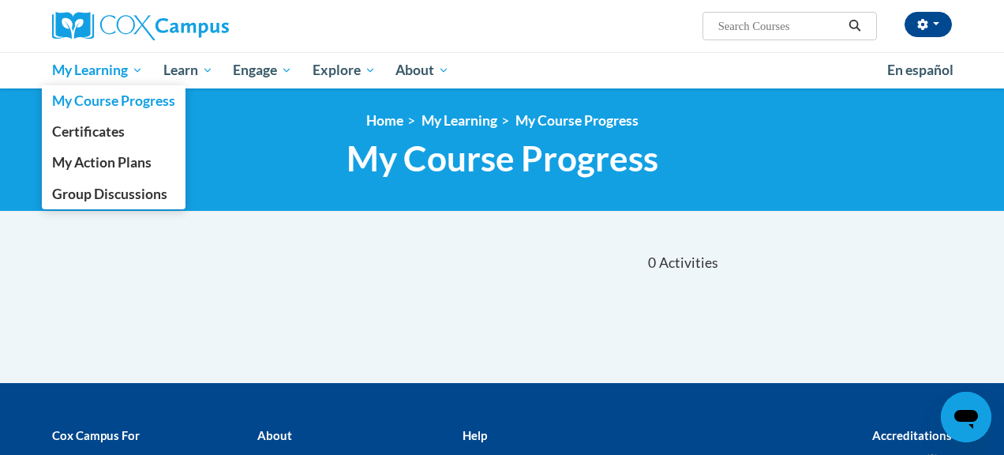
click at [92, 77] on span "My Learning" at bounding box center [97, 70] width 91 height 19
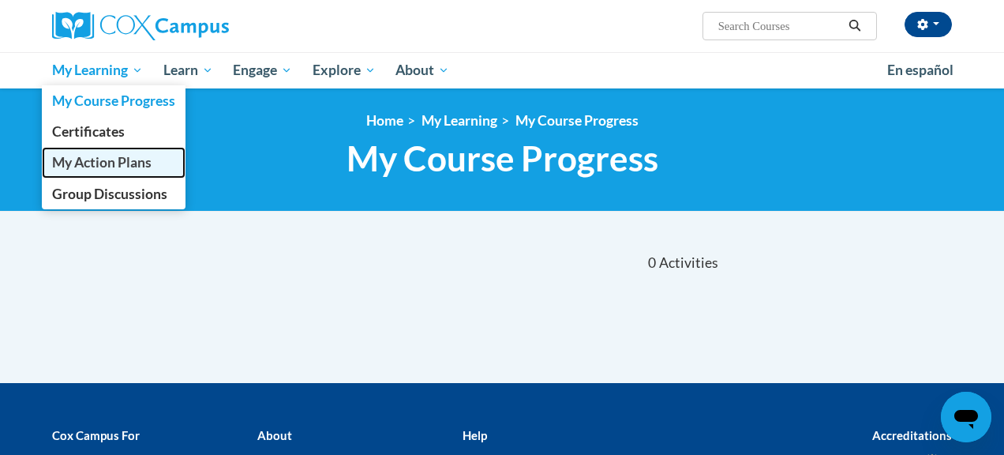
click at [97, 165] on span "My Action Plans" at bounding box center [102, 162] width 100 height 17
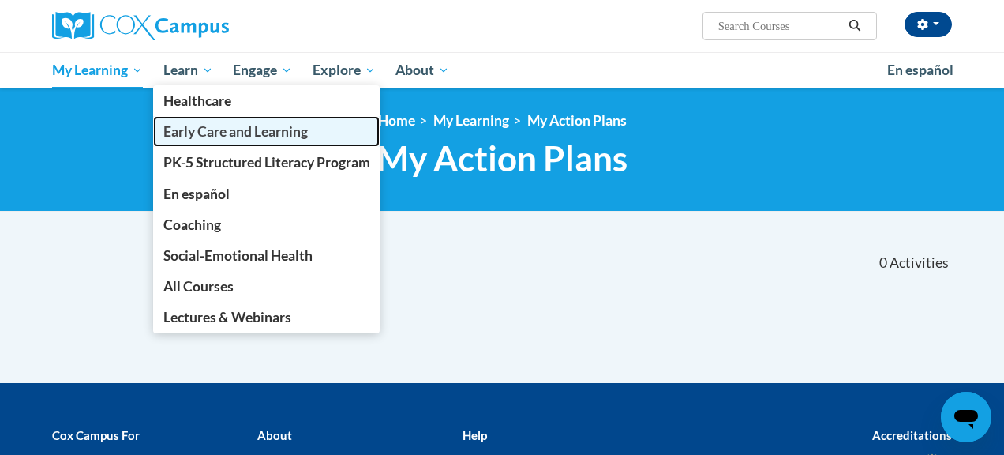
click at [197, 119] on link "Early Care and Learning" at bounding box center [266, 131] width 227 height 31
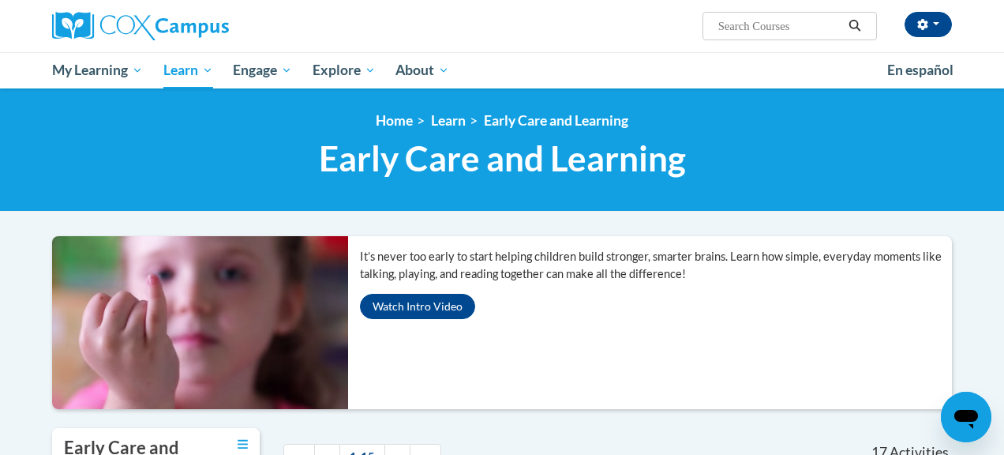
click at [754, 36] on span "Search Search..." at bounding box center [790, 26] width 175 height 28
click at [745, 26] on input "Search..." at bounding box center [780, 26] width 126 height 19
paste input "Oral Language is the Foundation for Literacy"
type input "Oral Language is the Foundation for Literacy"
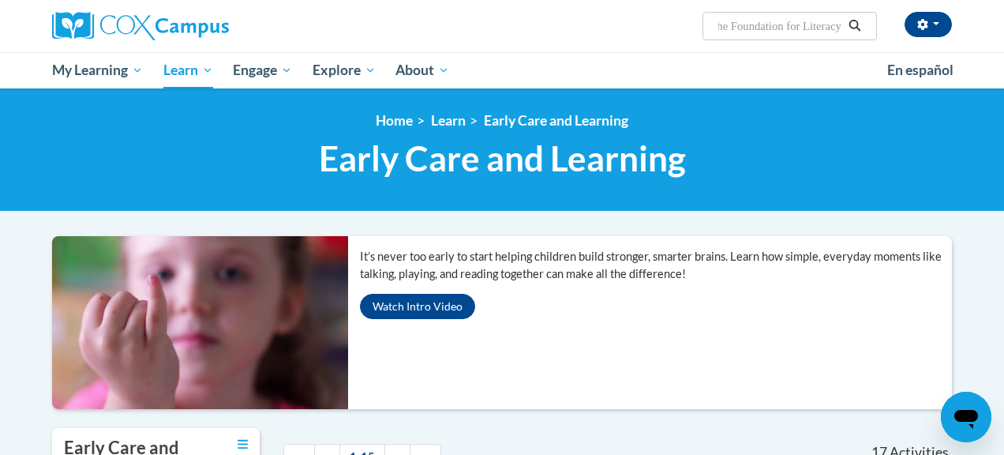
click at [848, 30] on icon "Search" at bounding box center [855, 26] width 14 height 12
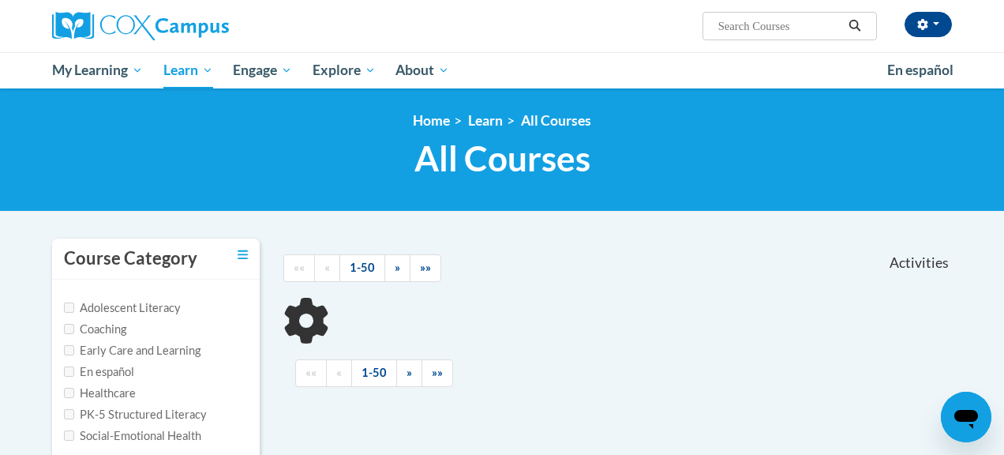
type input "Oral Language is the Foundation for Literacy"
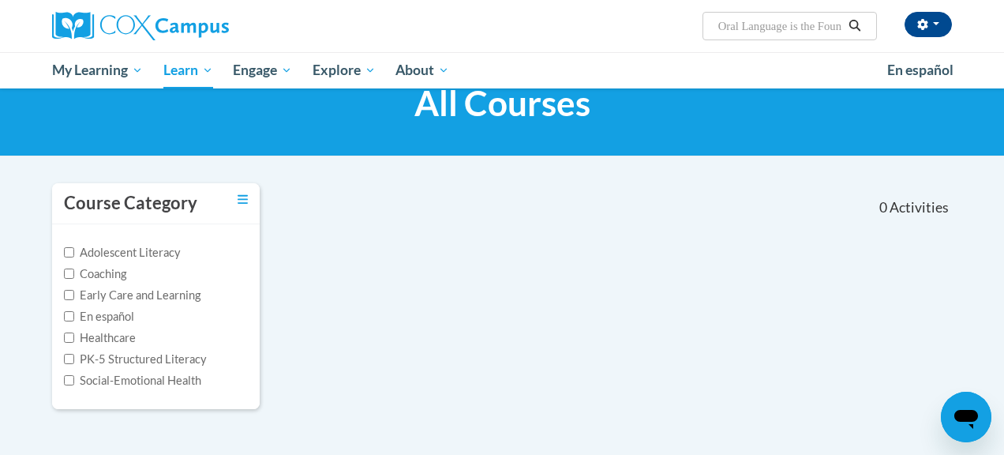
scroll to position [43, 0]
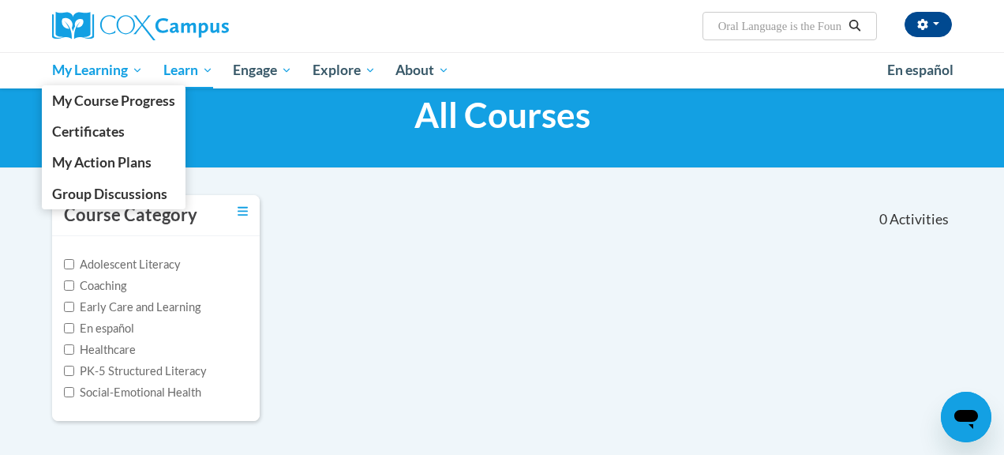
click at [81, 69] on span "My Learning" at bounding box center [97, 70] width 91 height 19
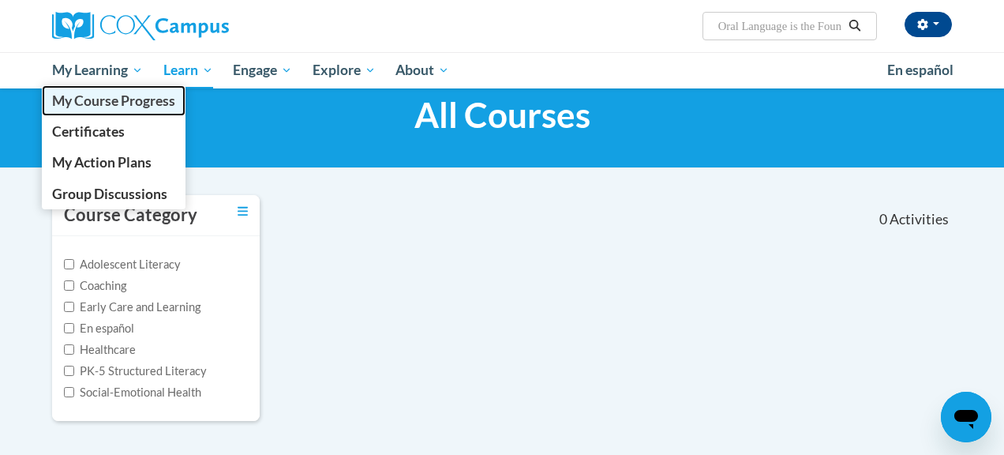
click at [85, 100] on span "My Course Progress" at bounding box center [113, 100] width 123 height 17
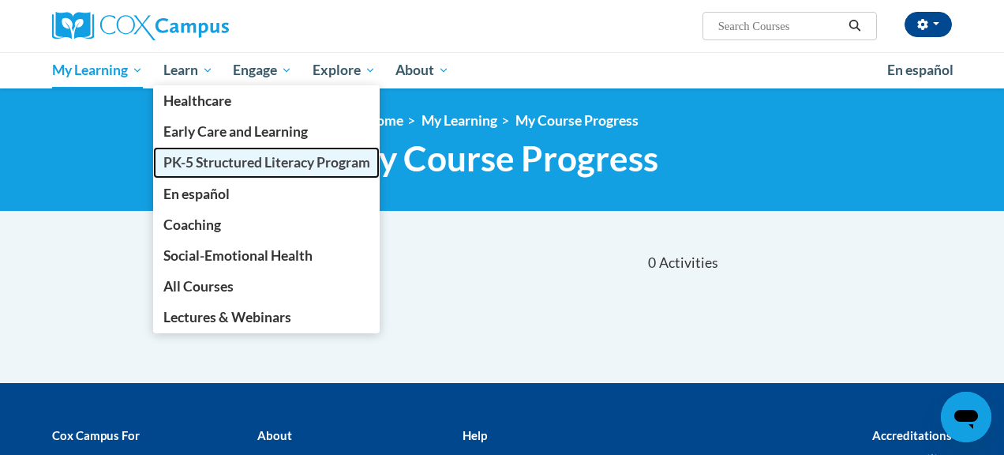
click at [205, 163] on span "PK-5 Structured Literacy Program" at bounding box center [266, 162] width 207 height 17
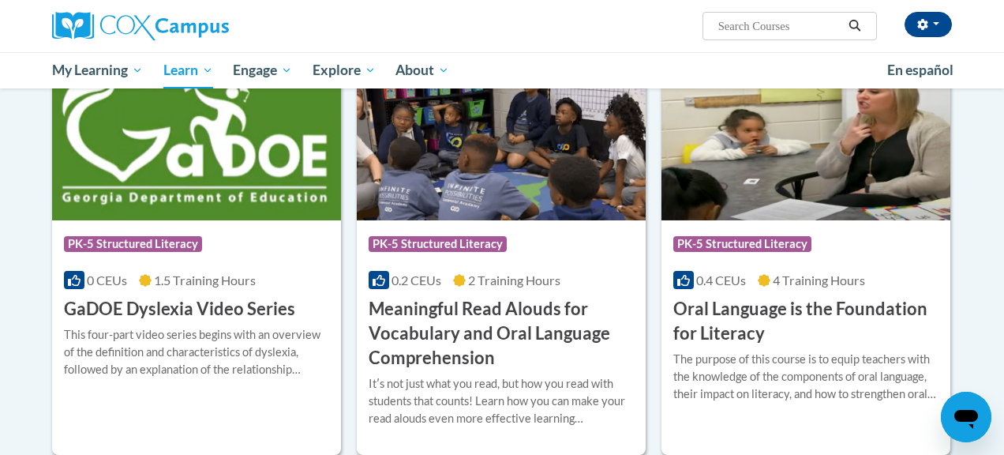
scroll to position [958, 0]
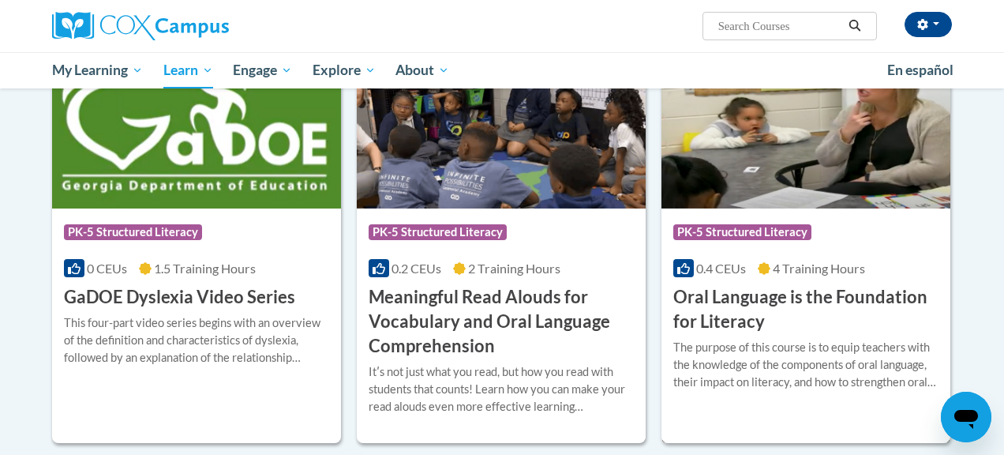
click at [713, 310] on h3 "Oral Language is the Foundation for Literacy" at bounding box center [806, 309] width 265 height 49
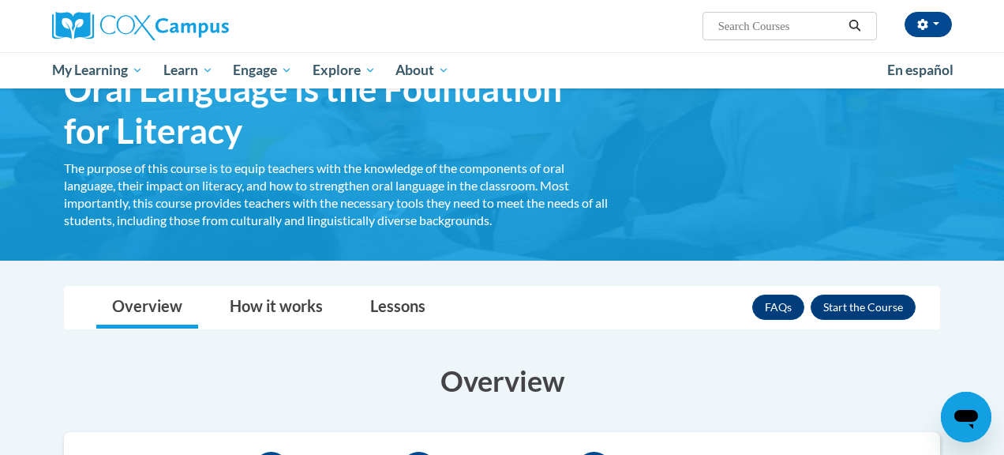
scroll to position [71, 0]
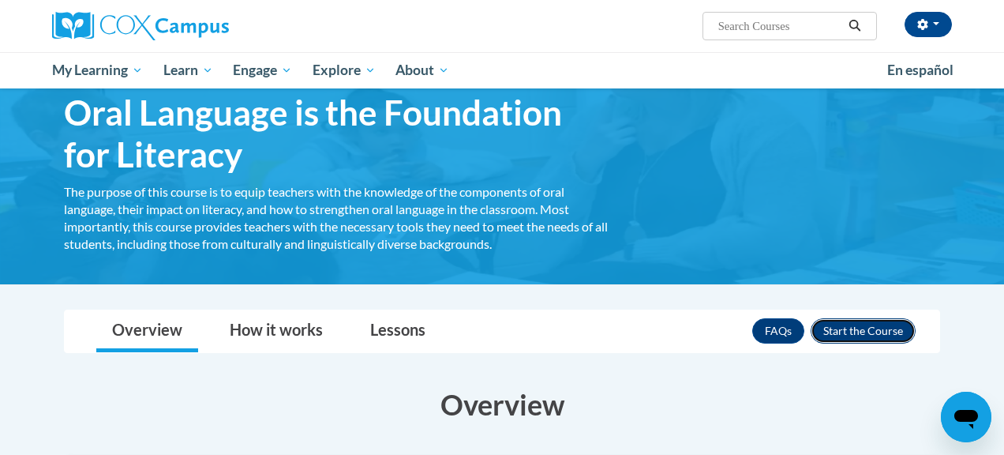
click at [869, 336] on button "Enroll" at bounding box center [863, 330] width 105 height 25
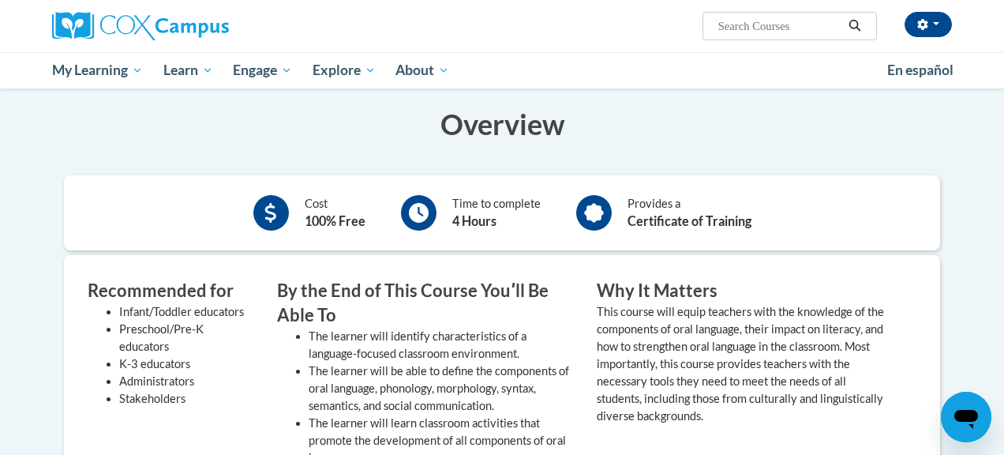
scroll to position [182, 0]
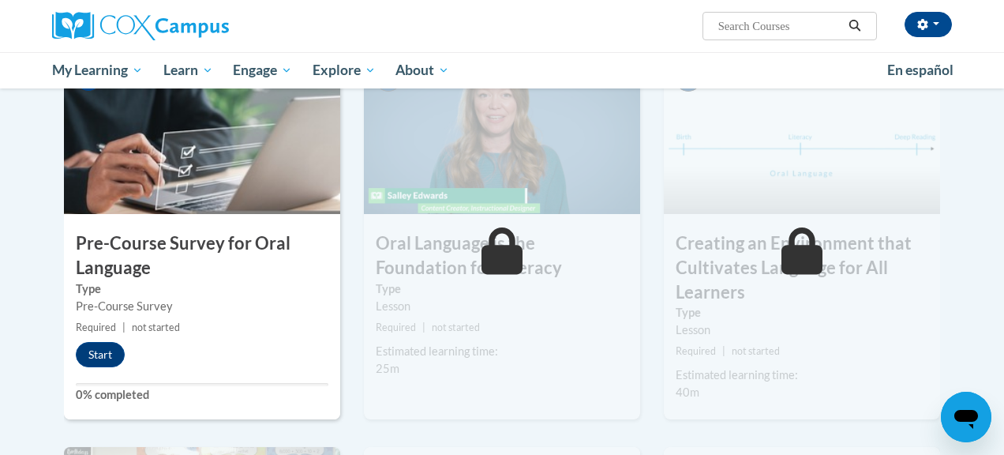
scroll to position [396, 0]
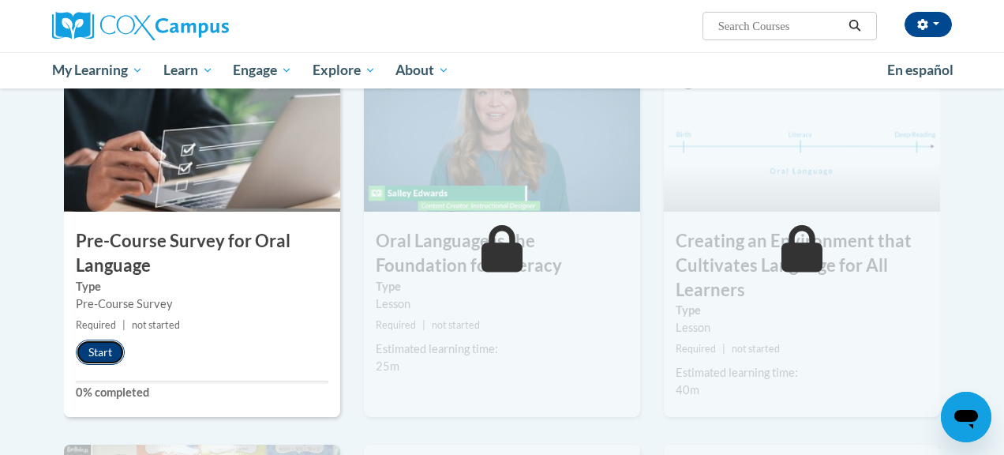
click at [98, 351] on button "Start" at bounding box center [100, 352] width 49 height 25
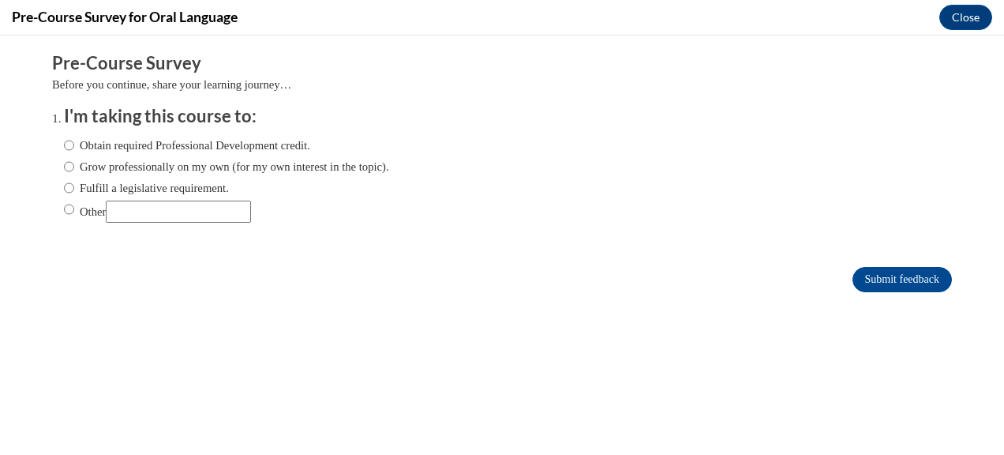
scroll to position [0, 0]
click at [141, 146] on label "Obtain required Professional Development credit." at bounding box center [187, 145] width 246 height 17
click at [74, 146] on input "Obtain required Professional Development credit." at bounding box center [69, 145] width 10 height 17
radio input "true"
click at [906, 282] on input "Submit feedback" at bounding box center [903, 279] width 100 height 25
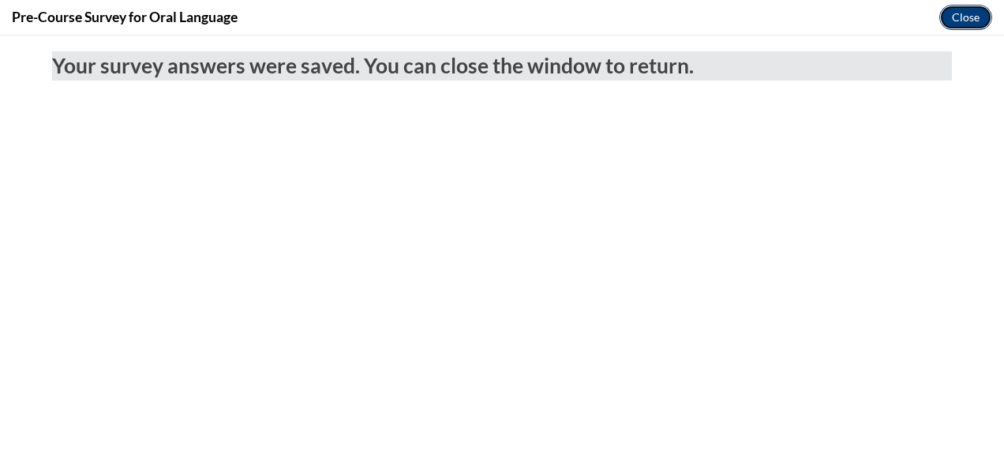
click at [963, 20] on button "Close" at bounding box center [966, 17] width 53 height 25
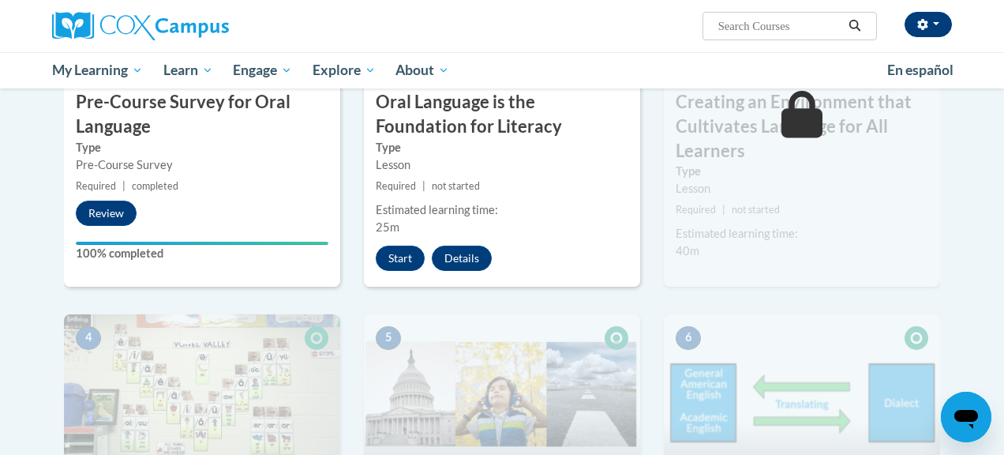
scroll to position [534, 0]
click at [415, 260] on button "Start" at bounding box center [400, 258] width 49 height 25
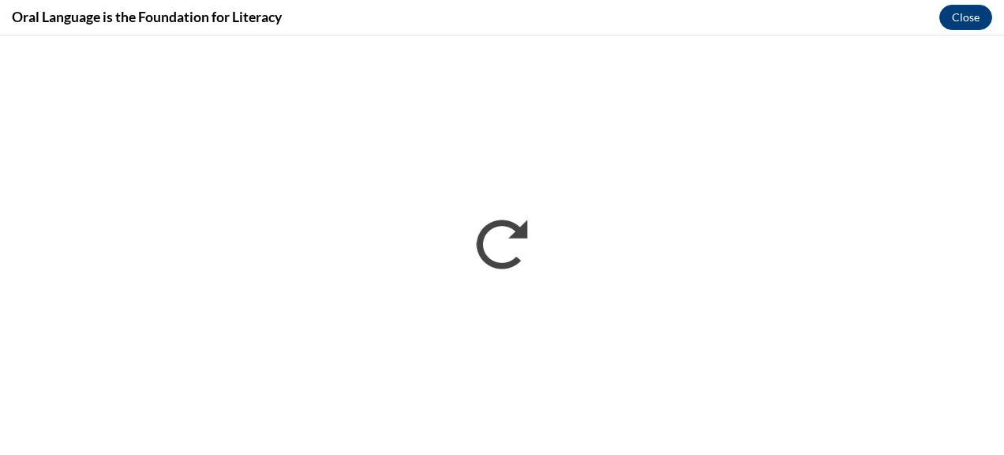
scroll to position [0, 0]
